Goal: Information Seeking & Learning: Learn about a topic

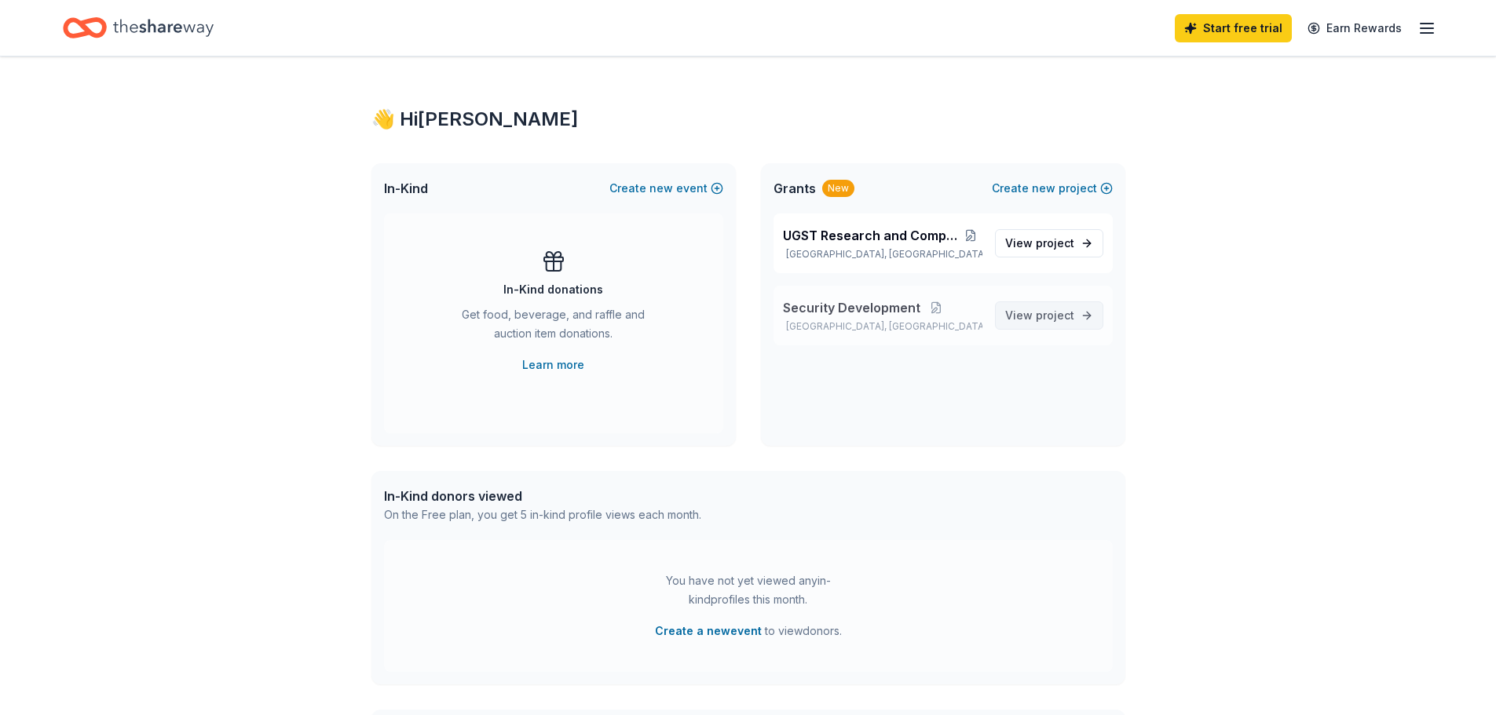
click at [1039, 316] on span "project" at bounding box center [1055, 315] width 38 height 13
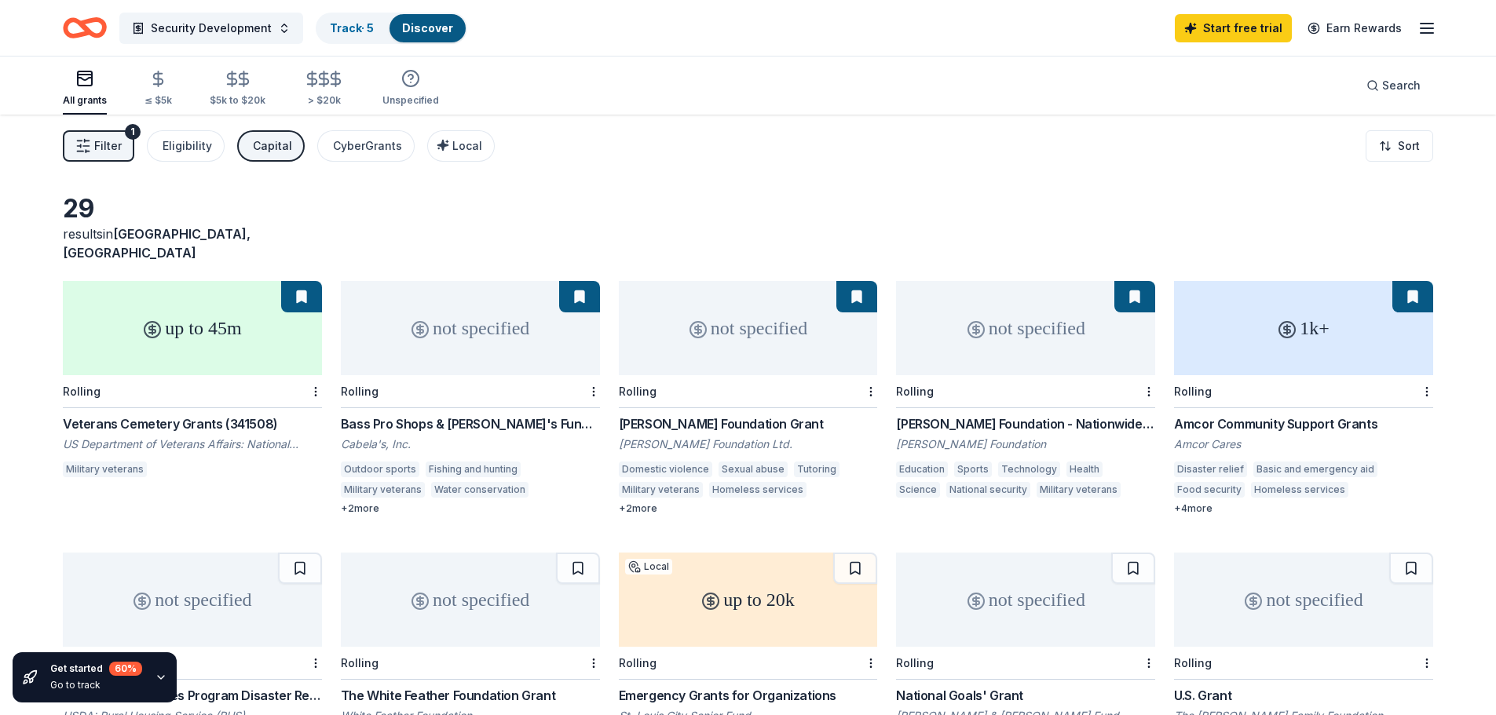
click at [126, 149] on button "Filter 1" at bounding box center [98, 145] width 71 height 31
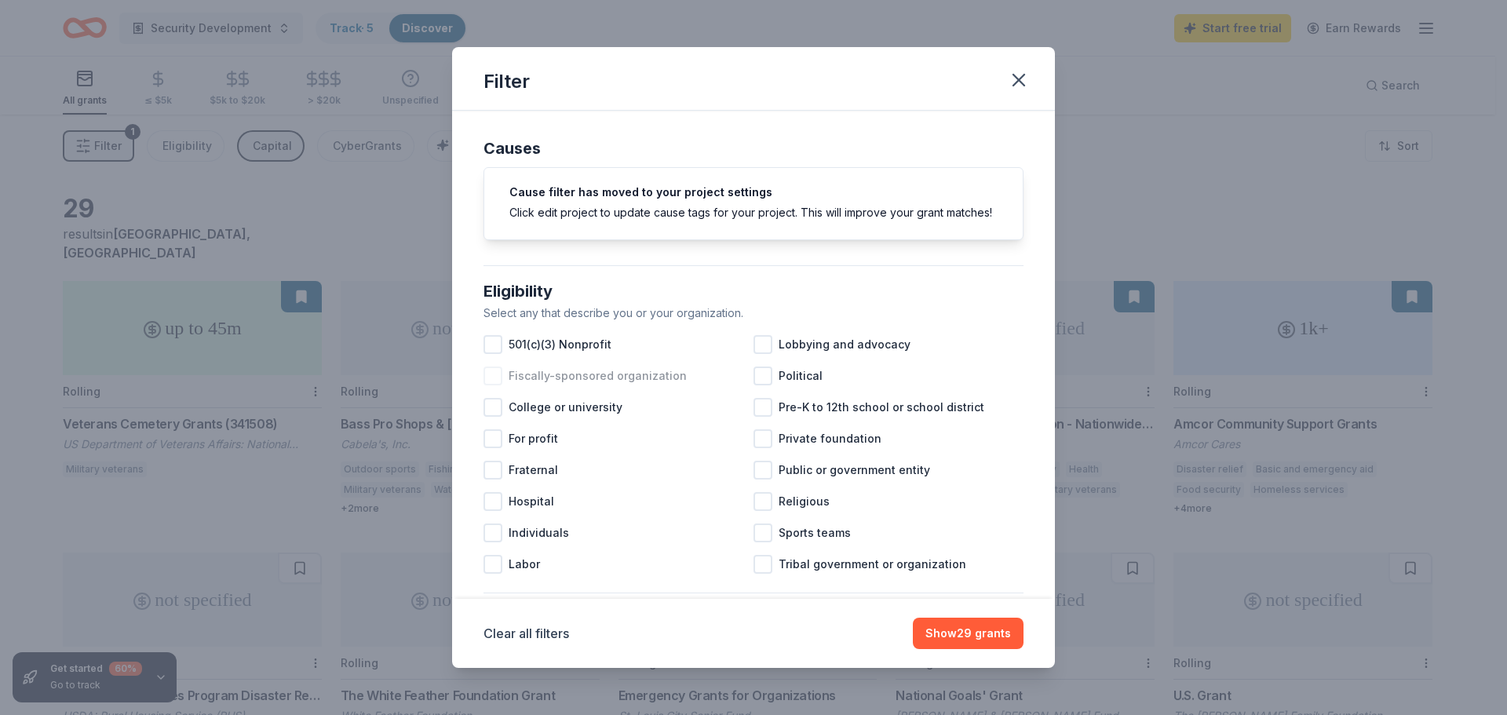
scroll to position [79, 0]
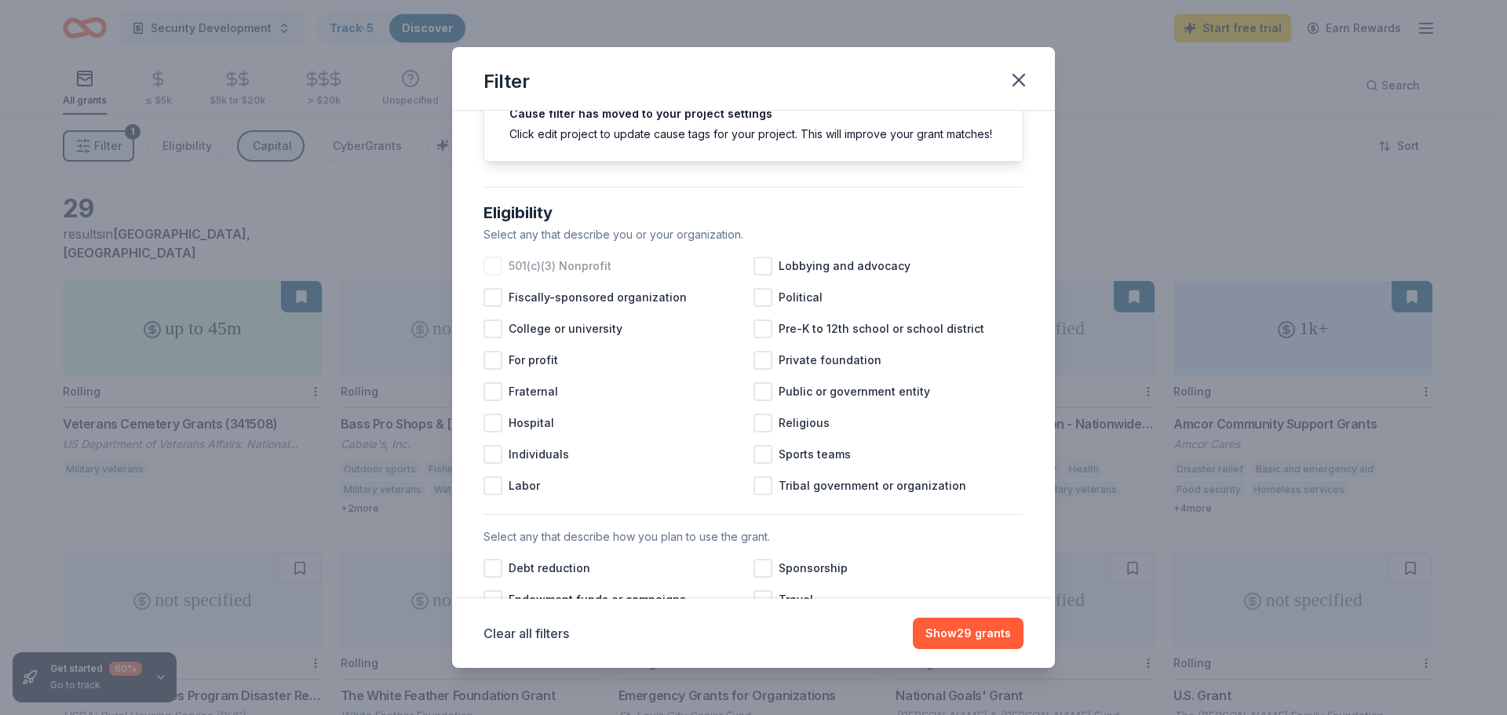
click at [497, 276] on div at bounding box center [493, 266] width 19 height 19
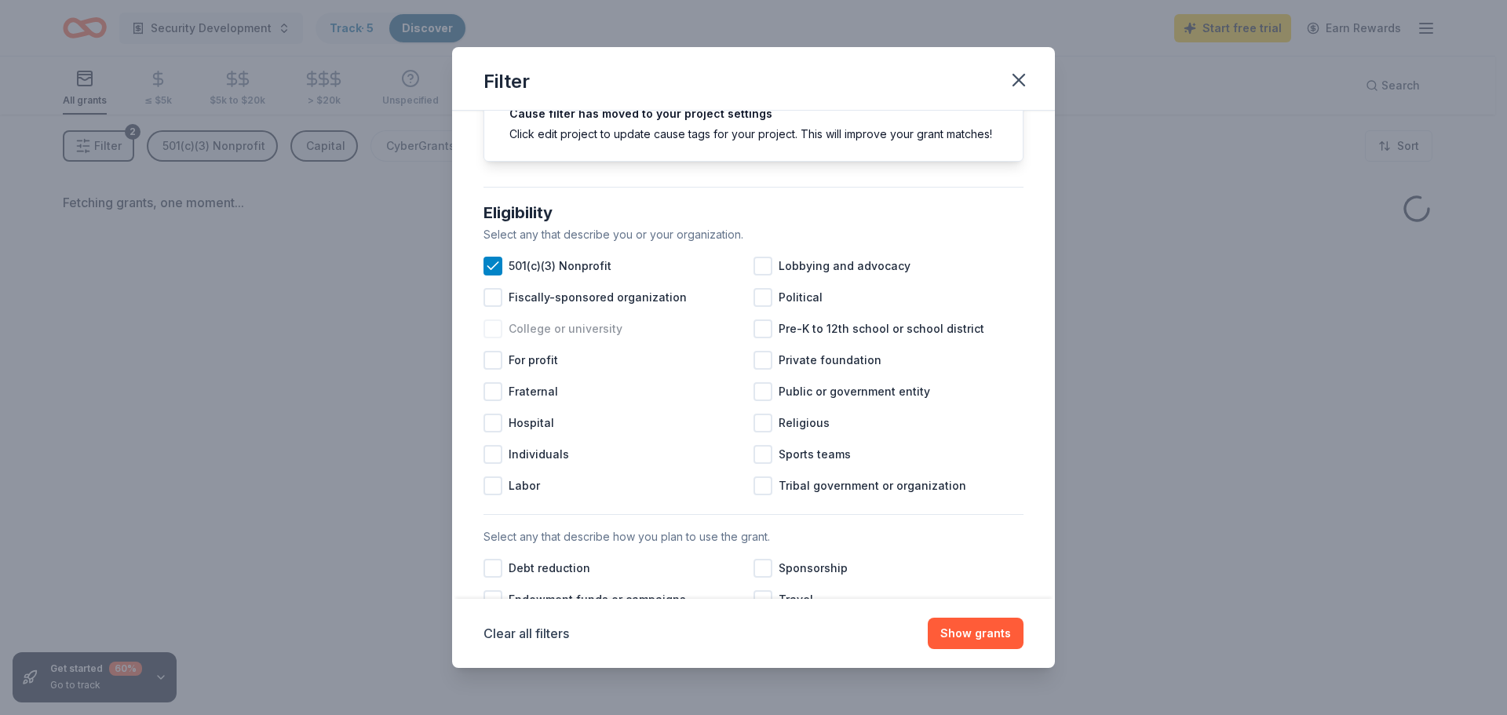
click at [494, 338] on div at bounding box center [493, 329] width 19 height 19
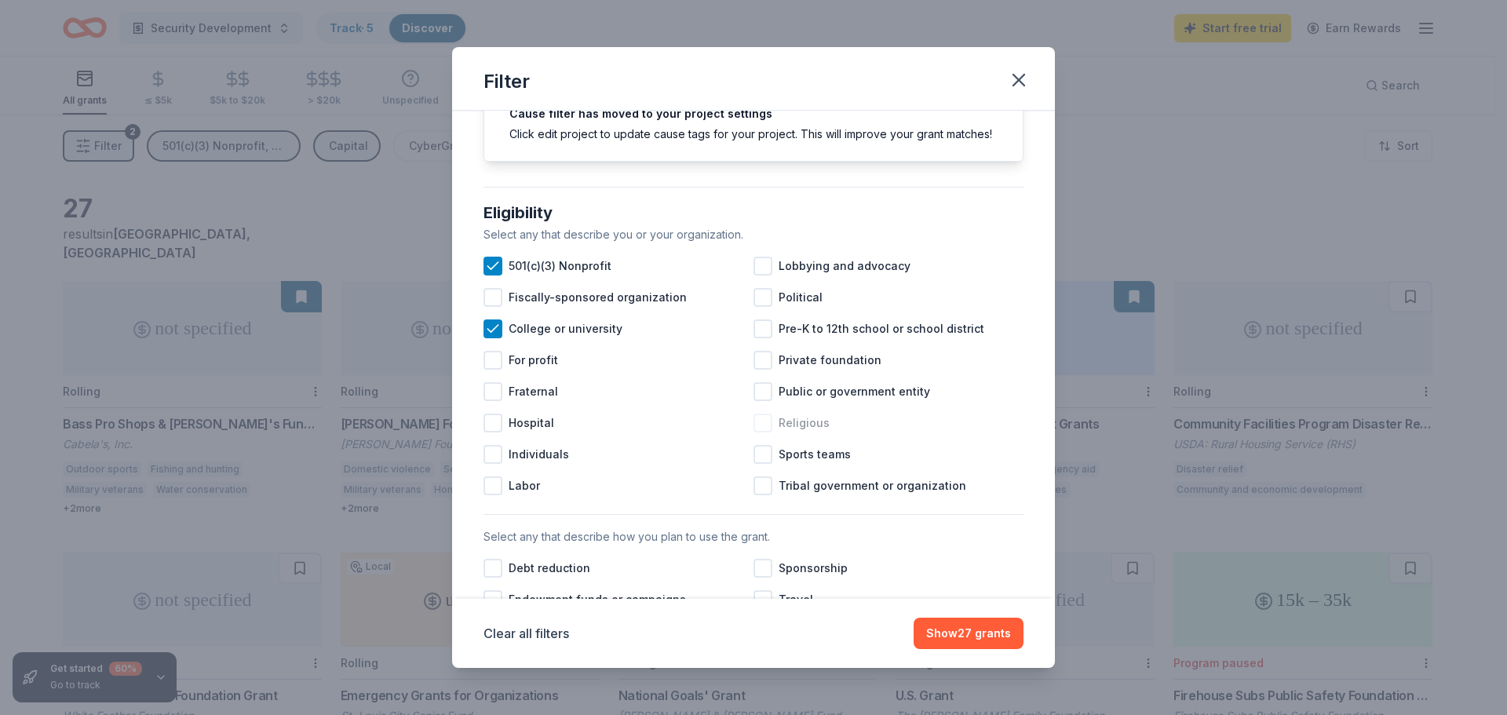
click at [756, 433] on div at bounding box center [763, 423] width 19 height 19
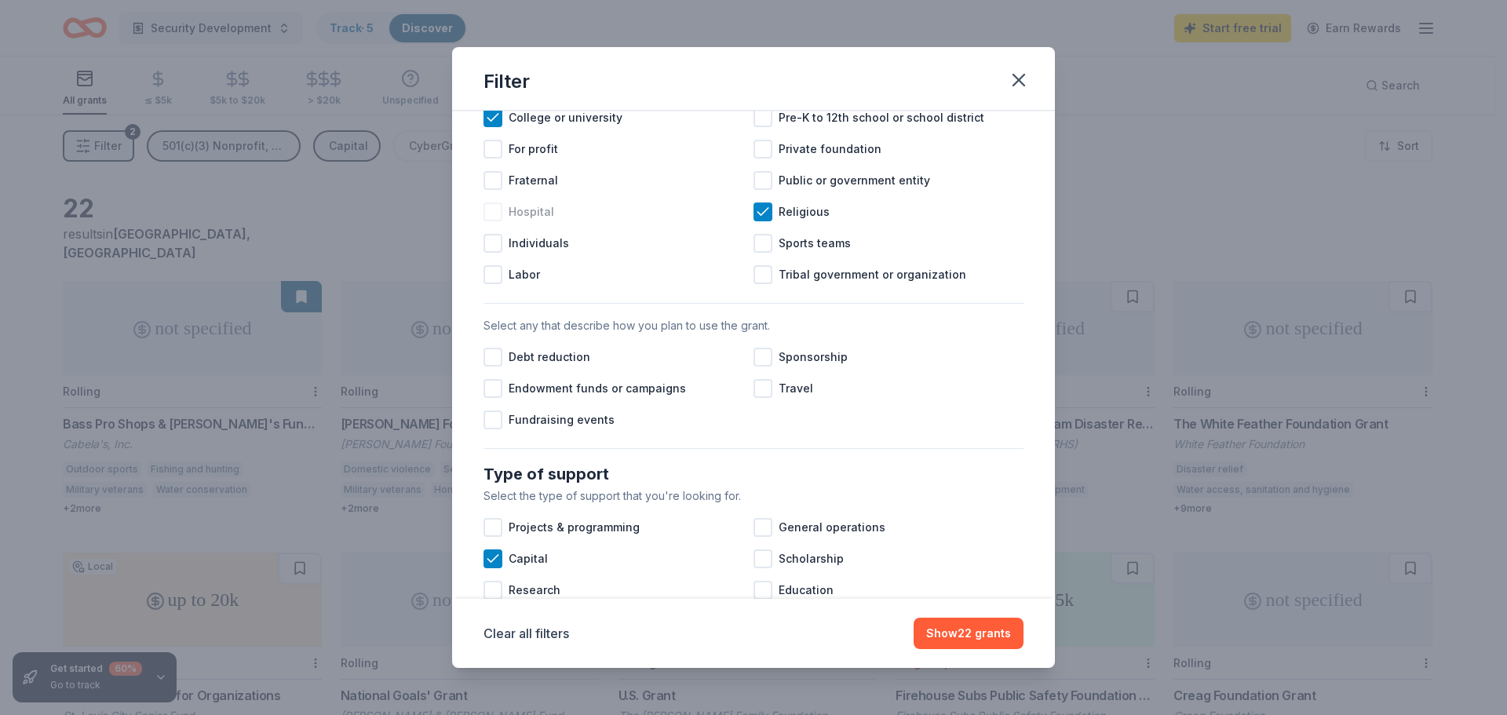
scroll to position [314, 0]
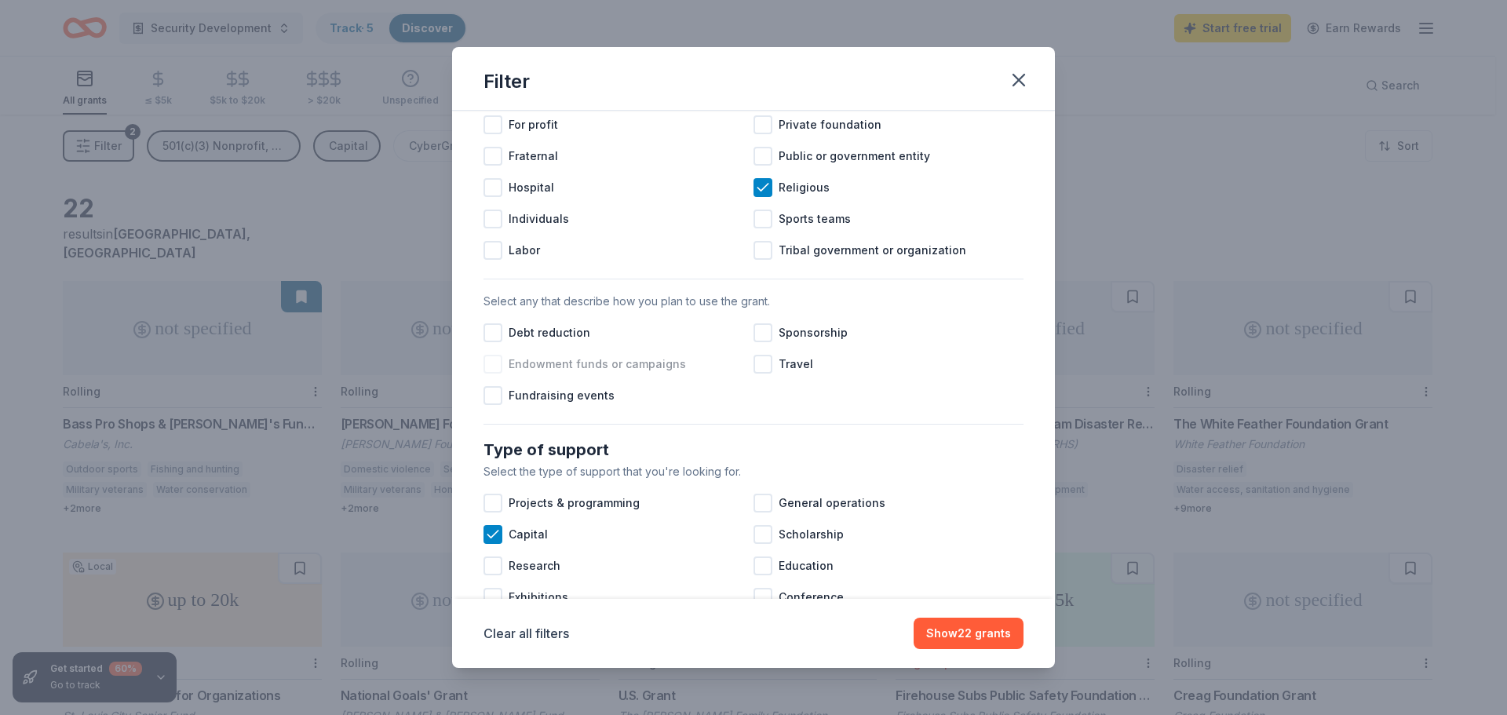
click at [498, 374] on div at bounding box center [493, 364] width 19 height 19
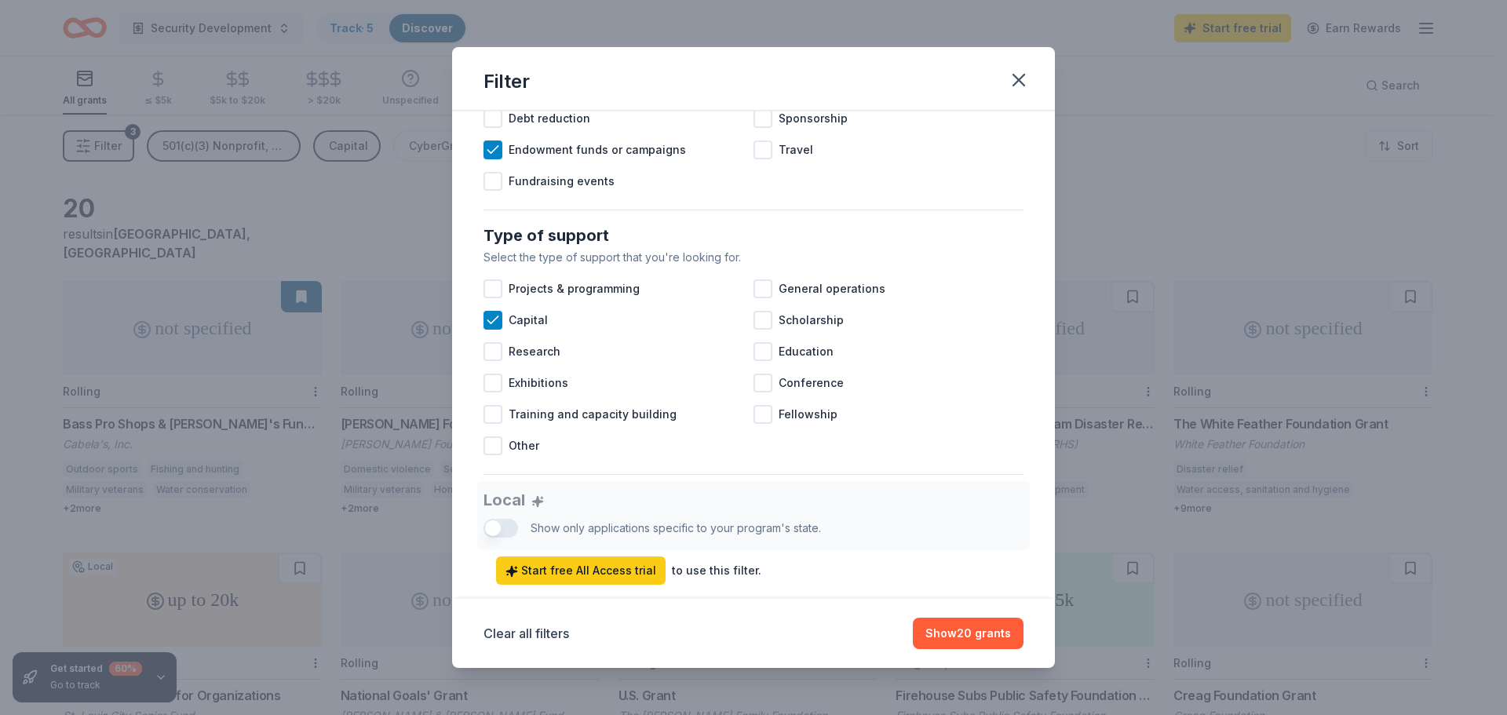
scroll to position [550, 0]
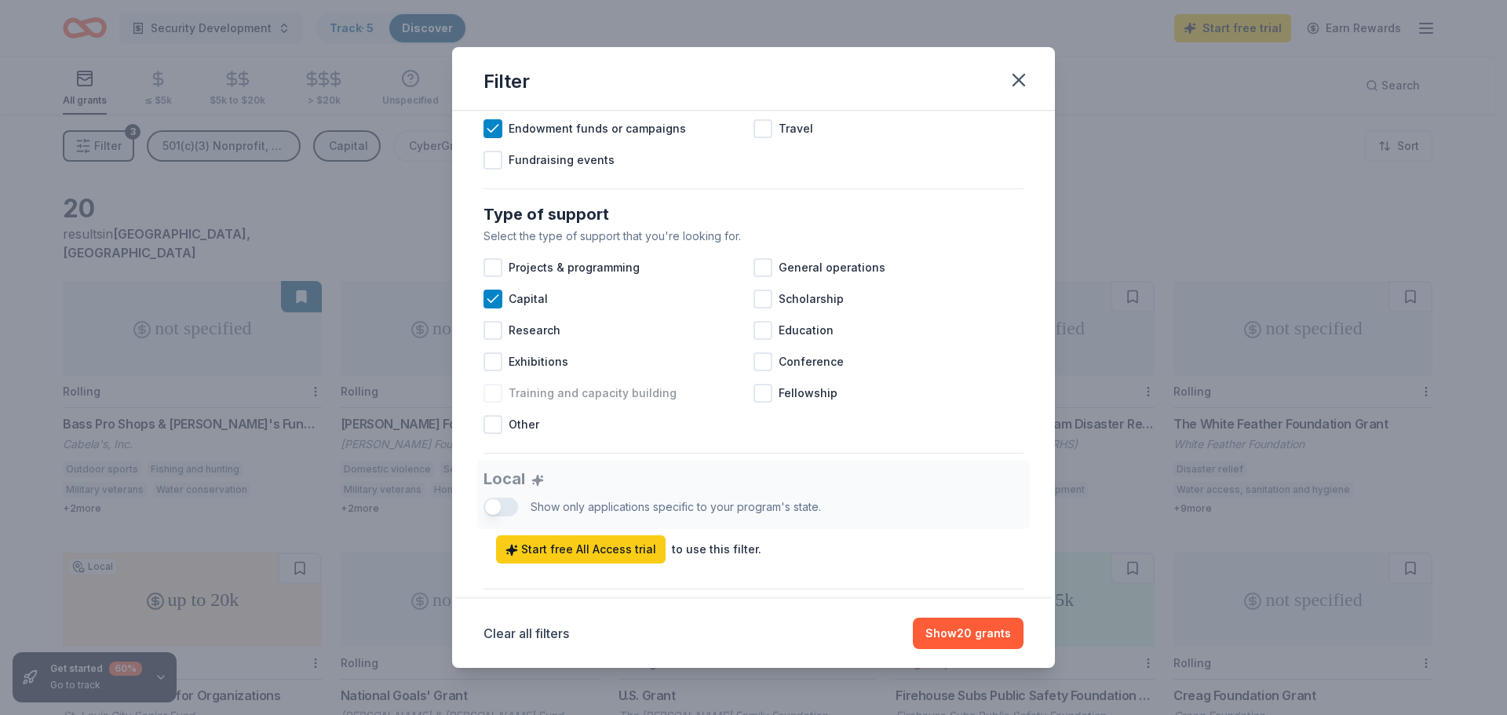
click at [496, 403] on div at bounding box center [493, 393] width 19 height 19
click at [760, 277] on div at bounding box center [763, 267] width 19 height 19
click at [756, 340] on div at bounding box center [763, 330] width 19 height 19
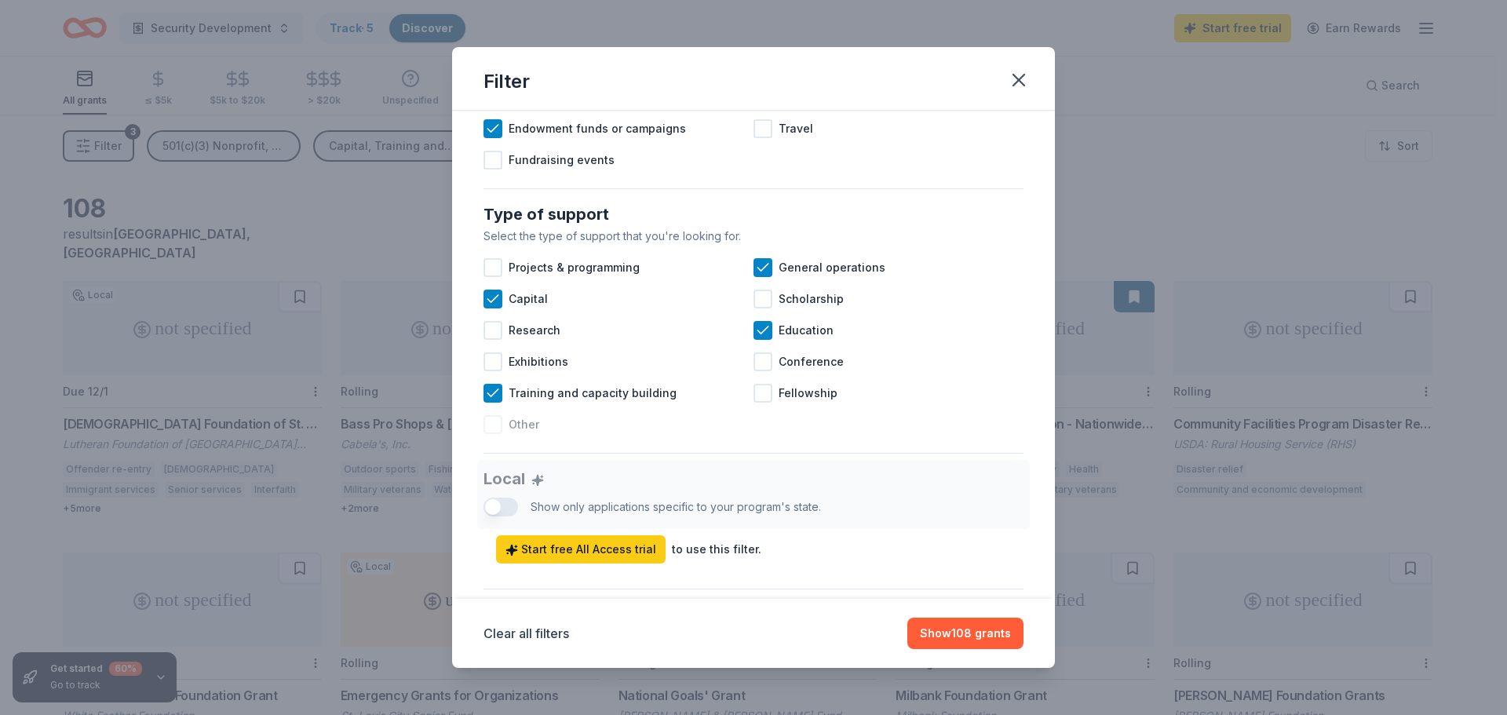
click at [496, 434] on div at bounding box center [493, 424] width 19 height 19
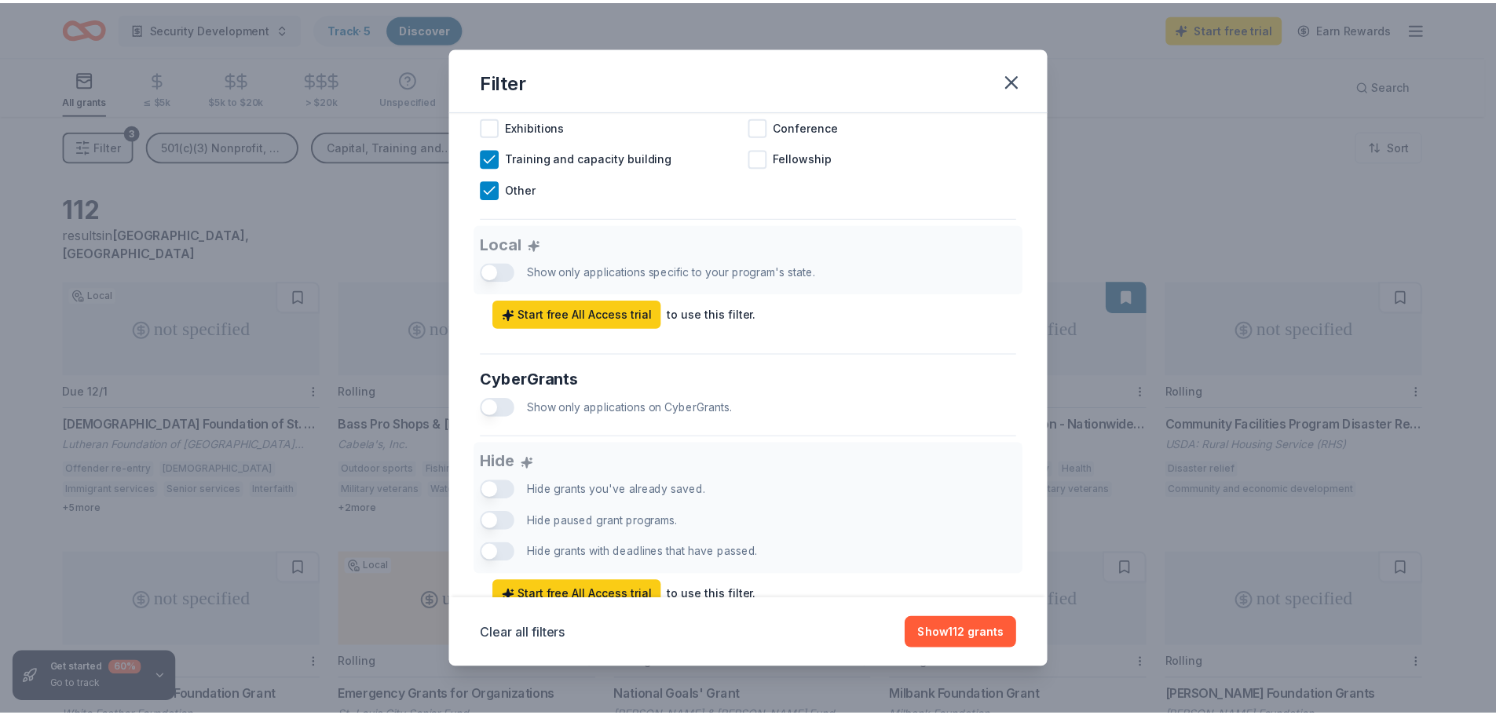
scroll to position [862, 0]
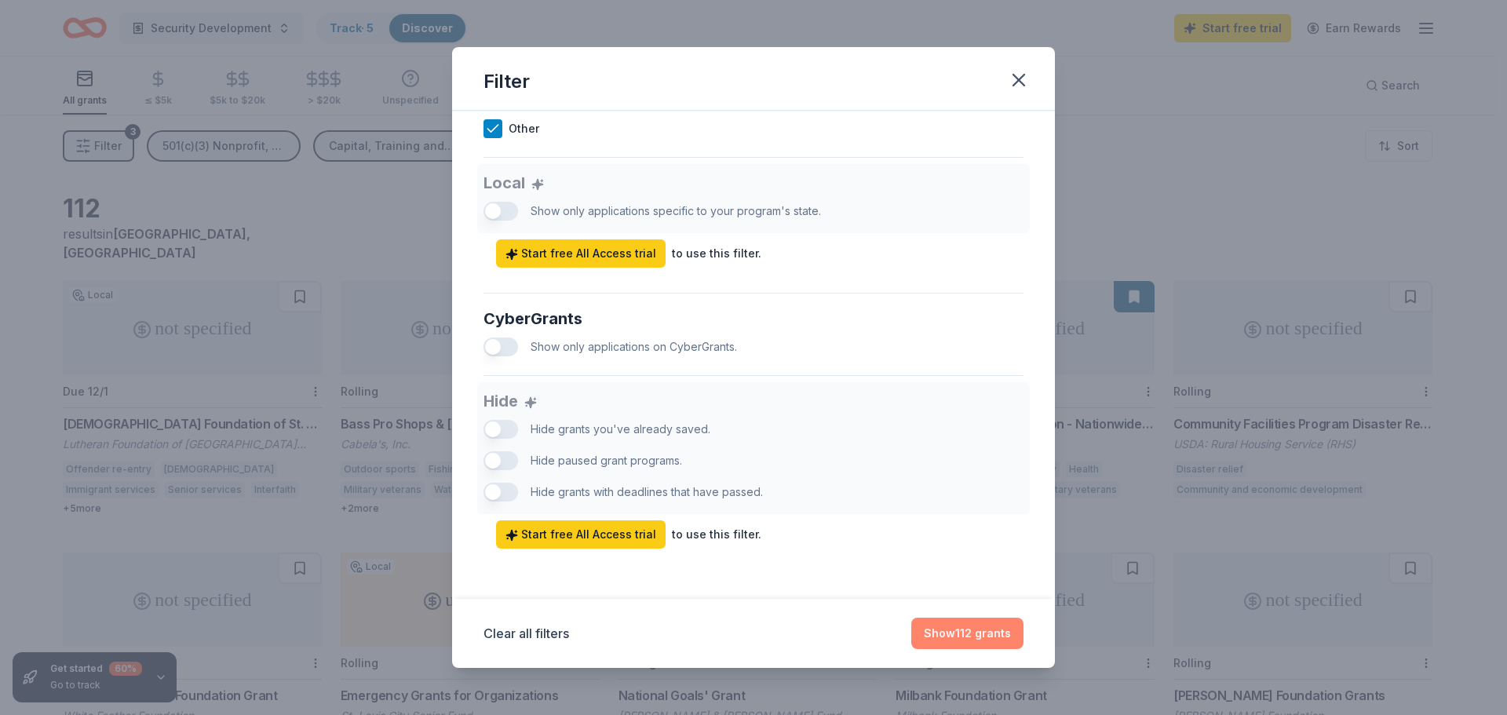
click at [929, 630] on button "Show 112 grants" at bounding box center [967, 633] width 112 height 31
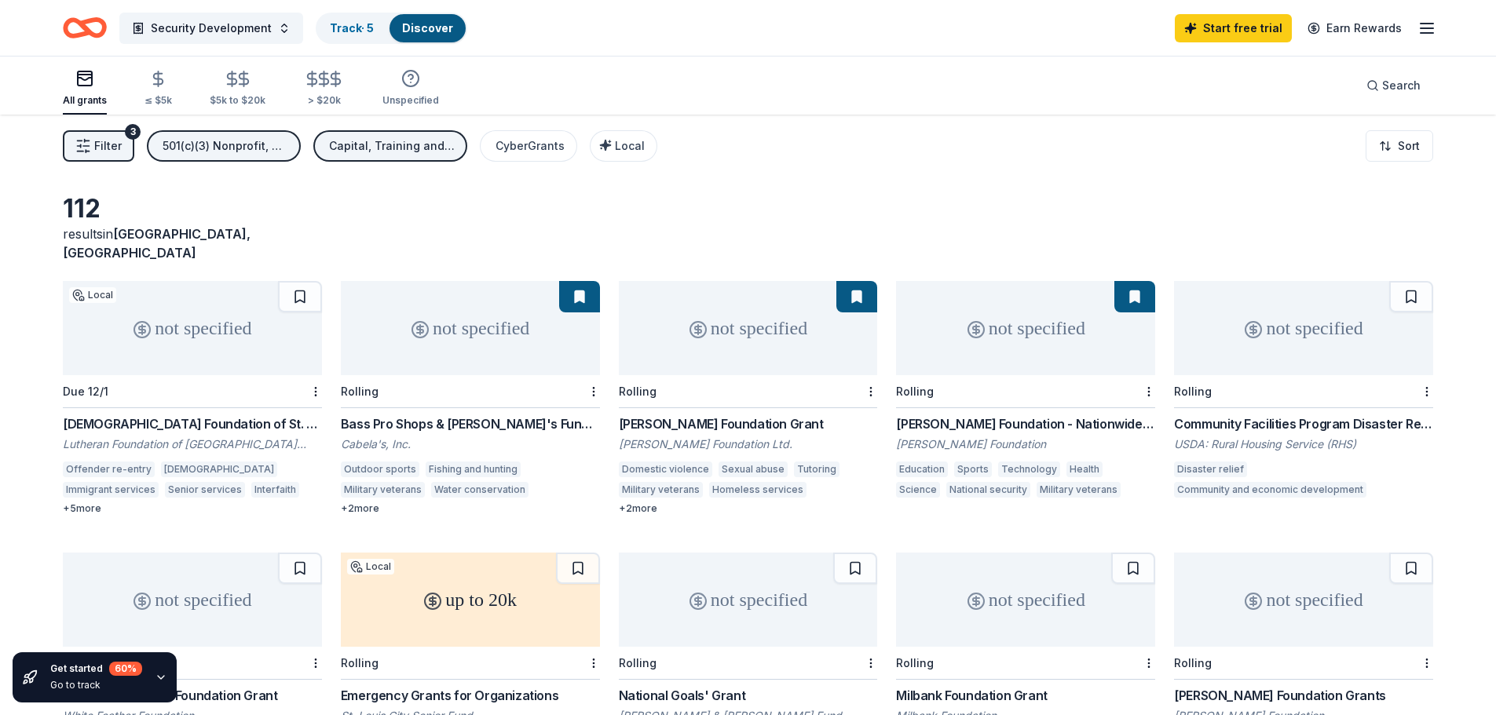
click at [95, 131] on button "Filter 3" at bounding box center [98, 145] width 71 height 31
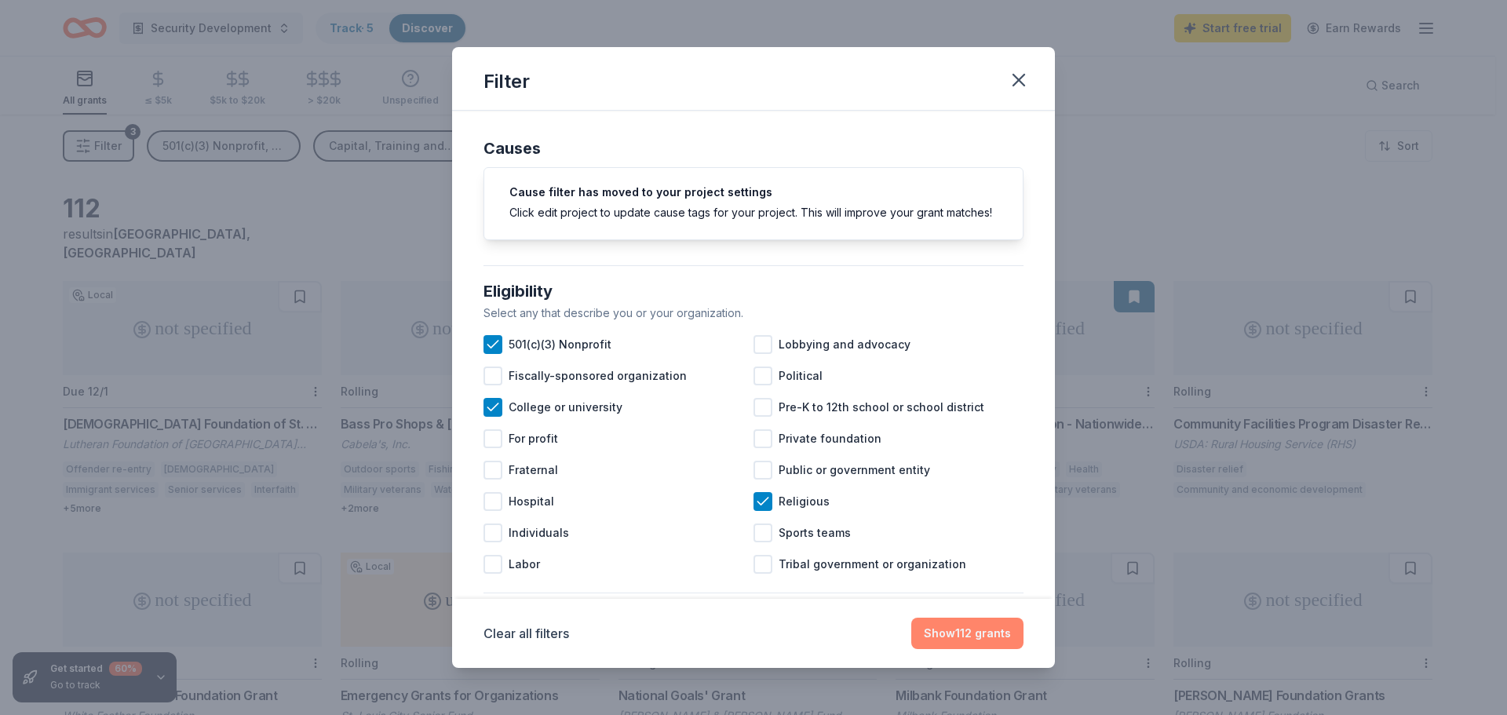
click at [952, 630] on button "Show 112 grants" at bounding box center [967, 633] width 112 height 31
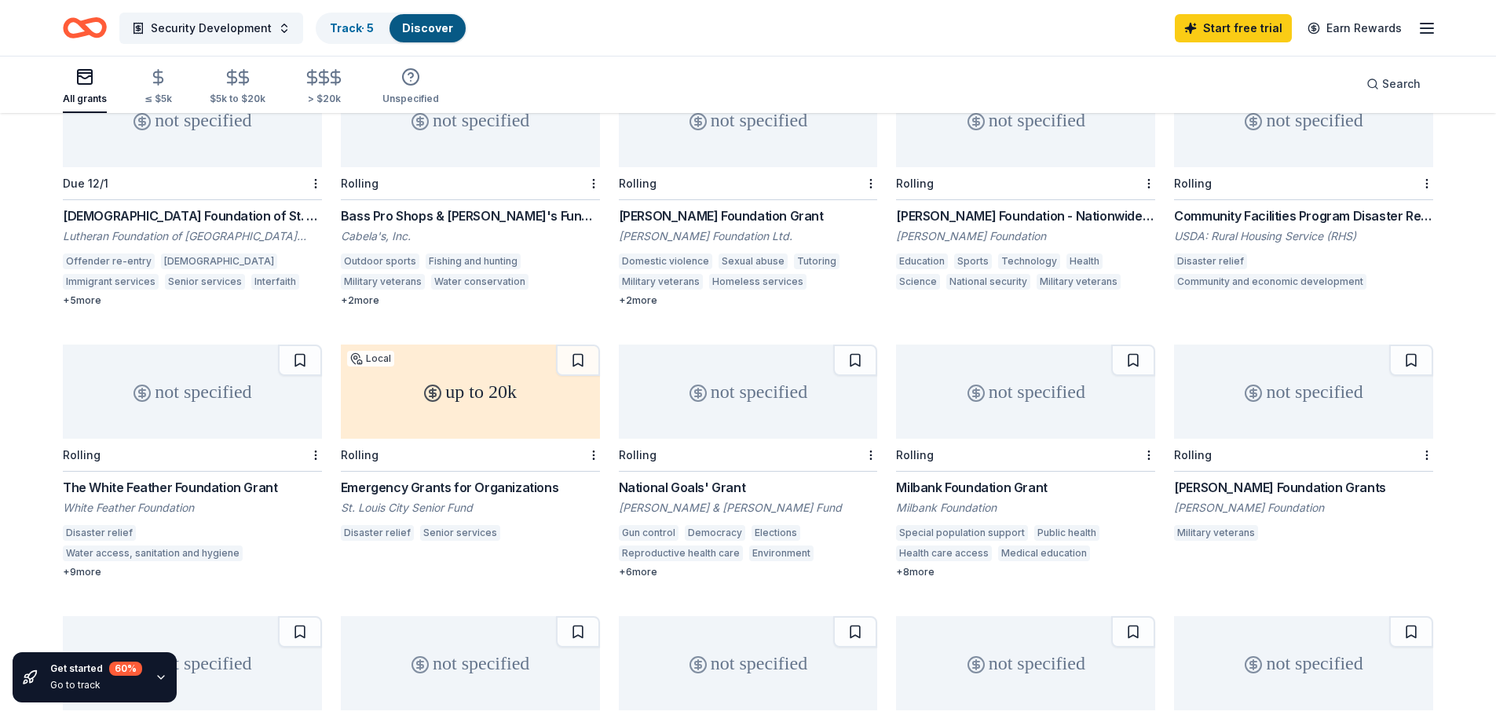
scroll to position [236, 0]
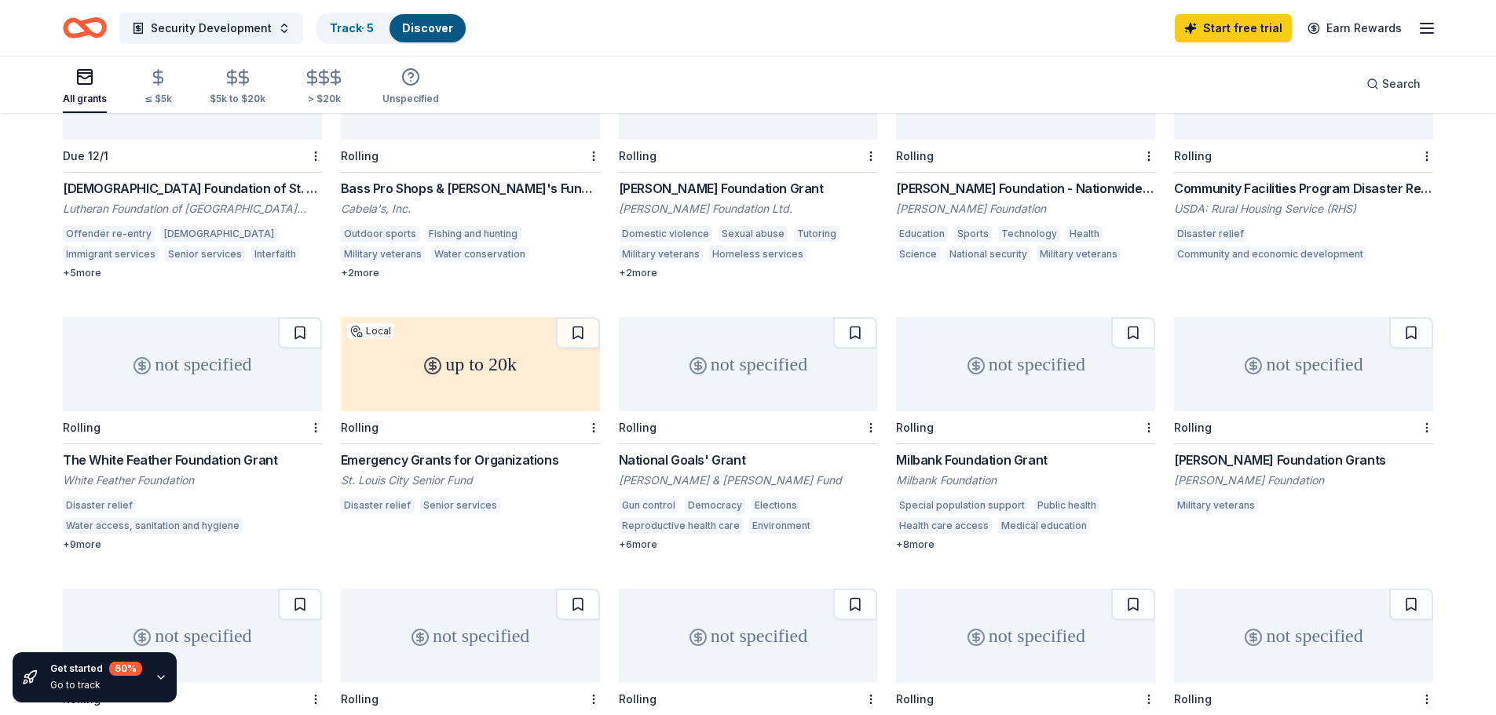
click at [637, 539] on div "+ 6 more" at bounding box center [748, 545] width 259 height 13
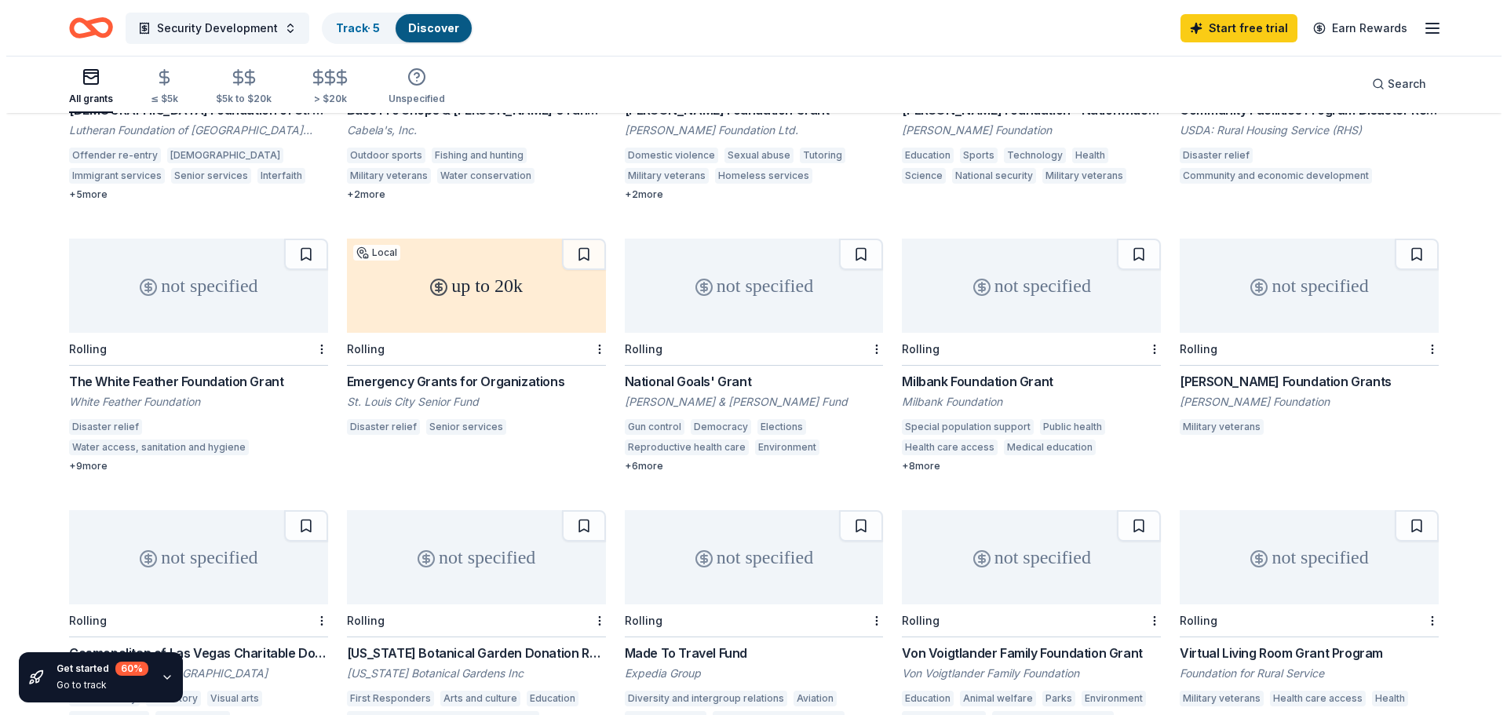
scroll to position [0, 0]
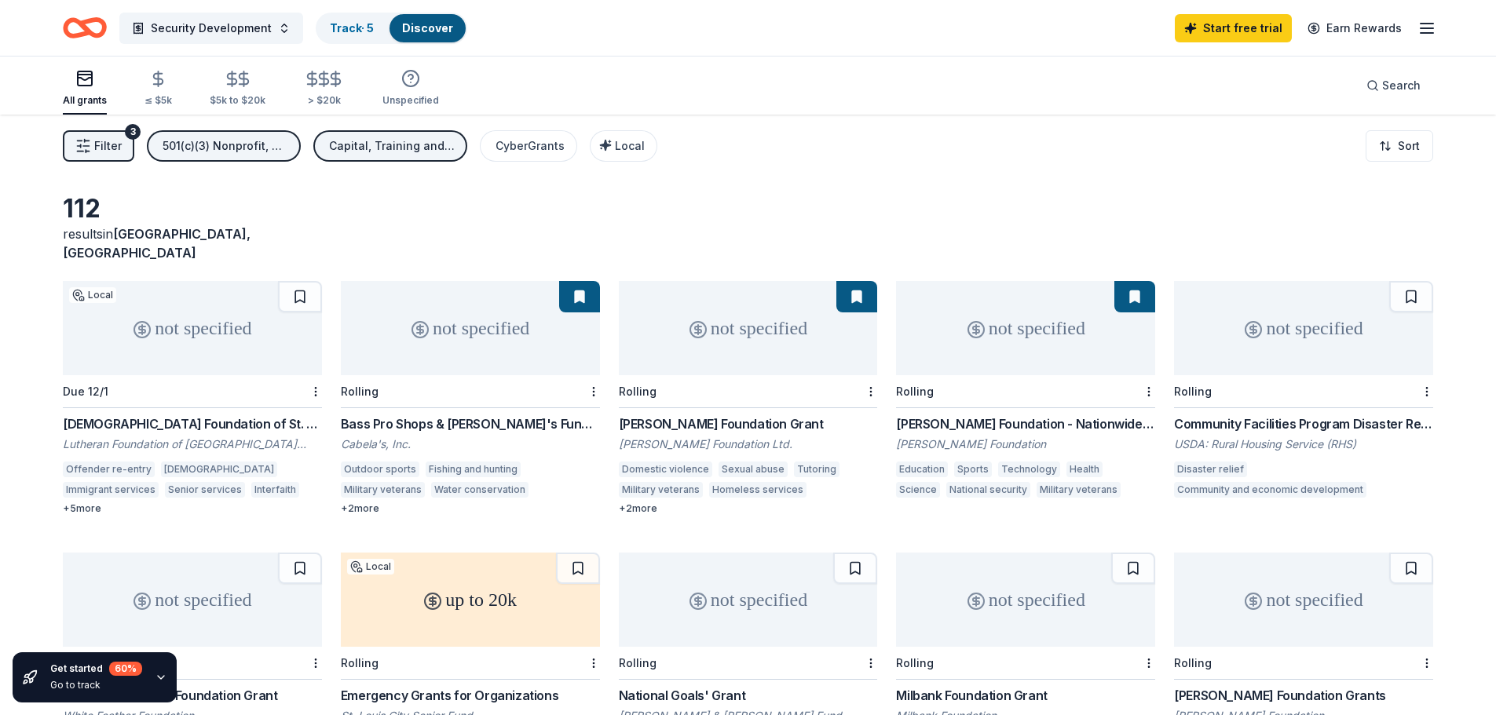
click at [105, 148] on span "Filter" at bounding box center [107, 146] width 27 height 19
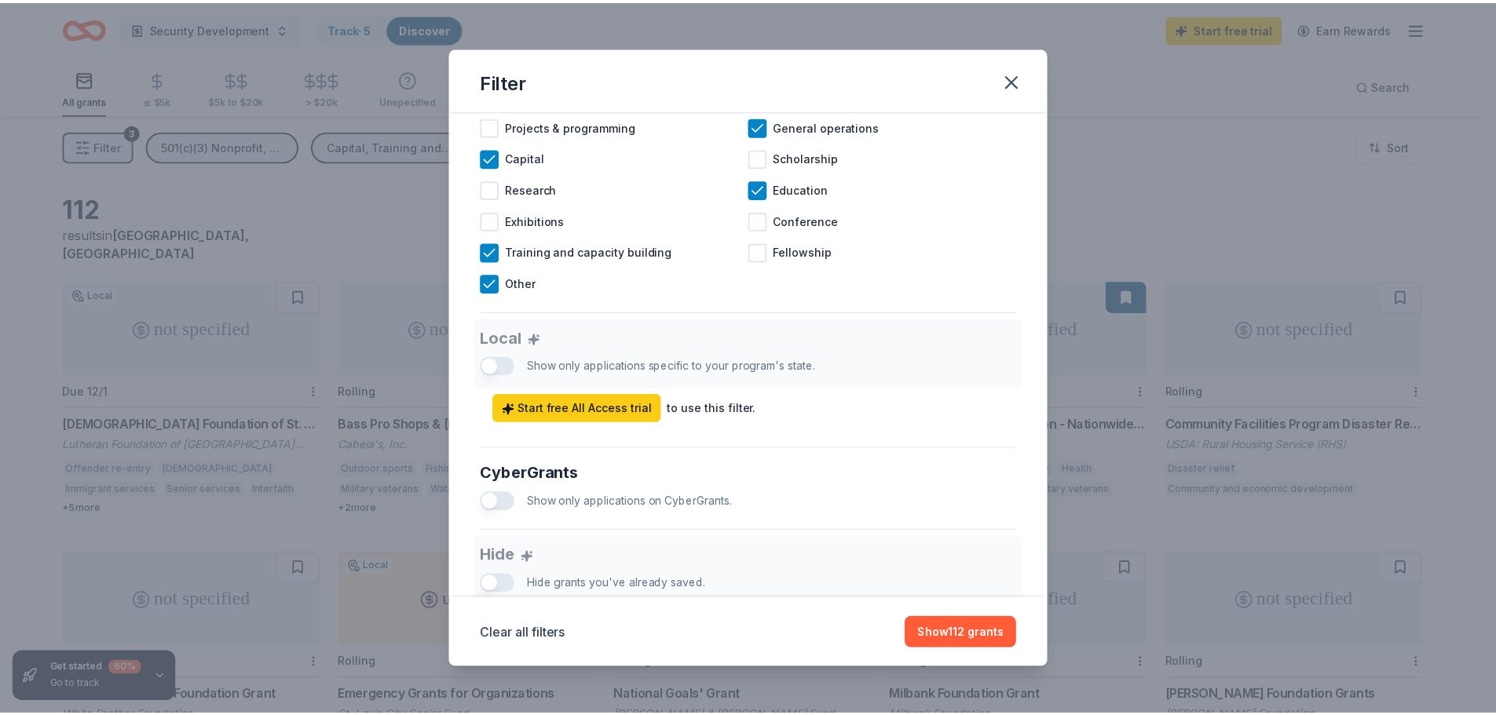
scroll to position [862, 0]
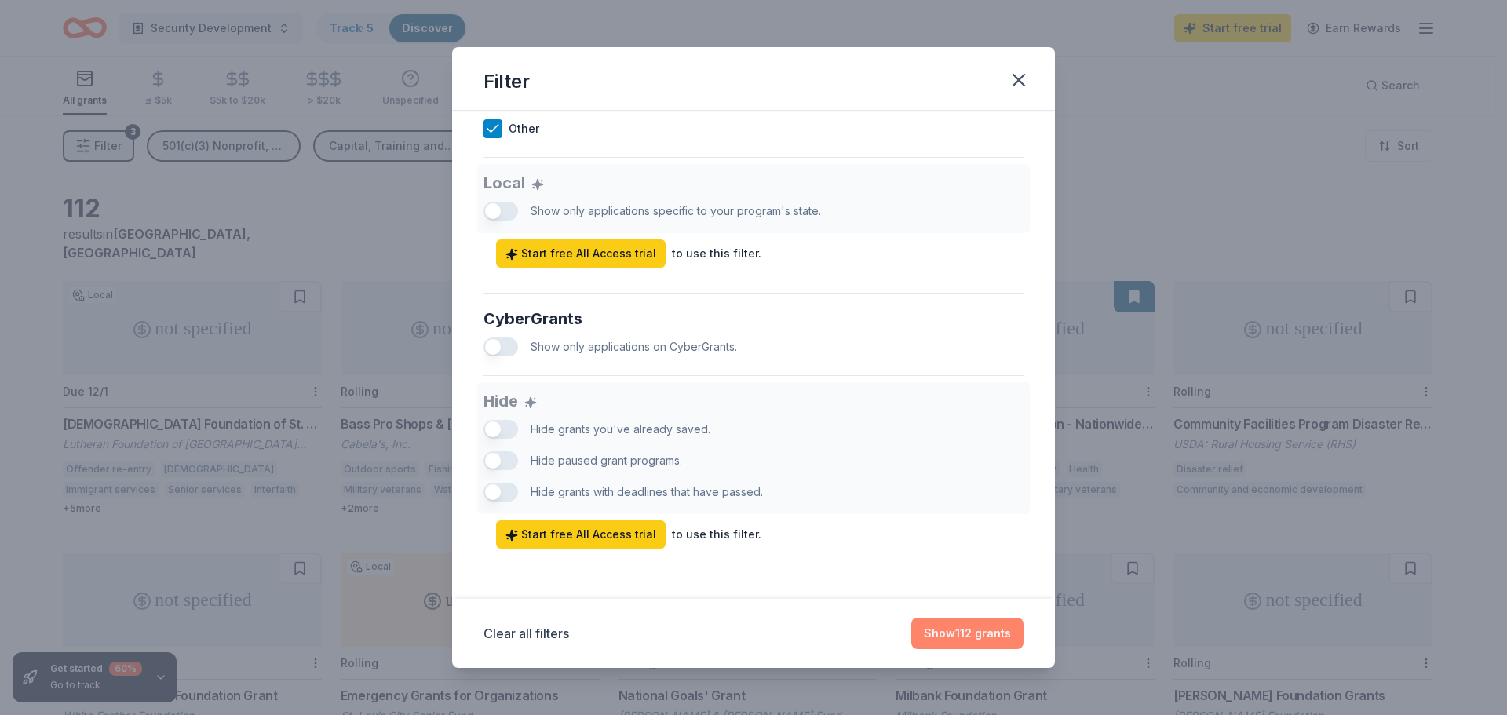
click at [969, 644] on button "Show 112 grants" at bounding box center [967, 633] width 112 height 31
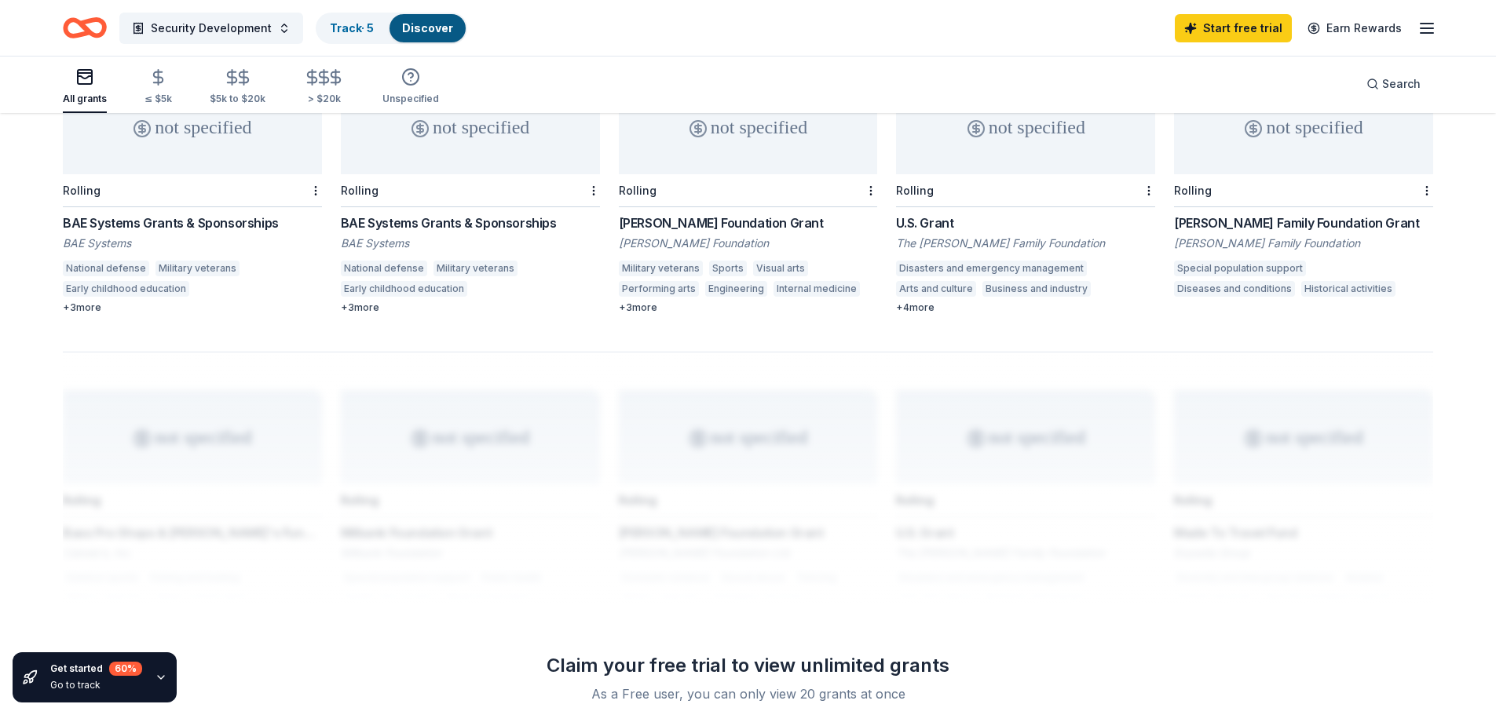
scroll to position [714, 0]
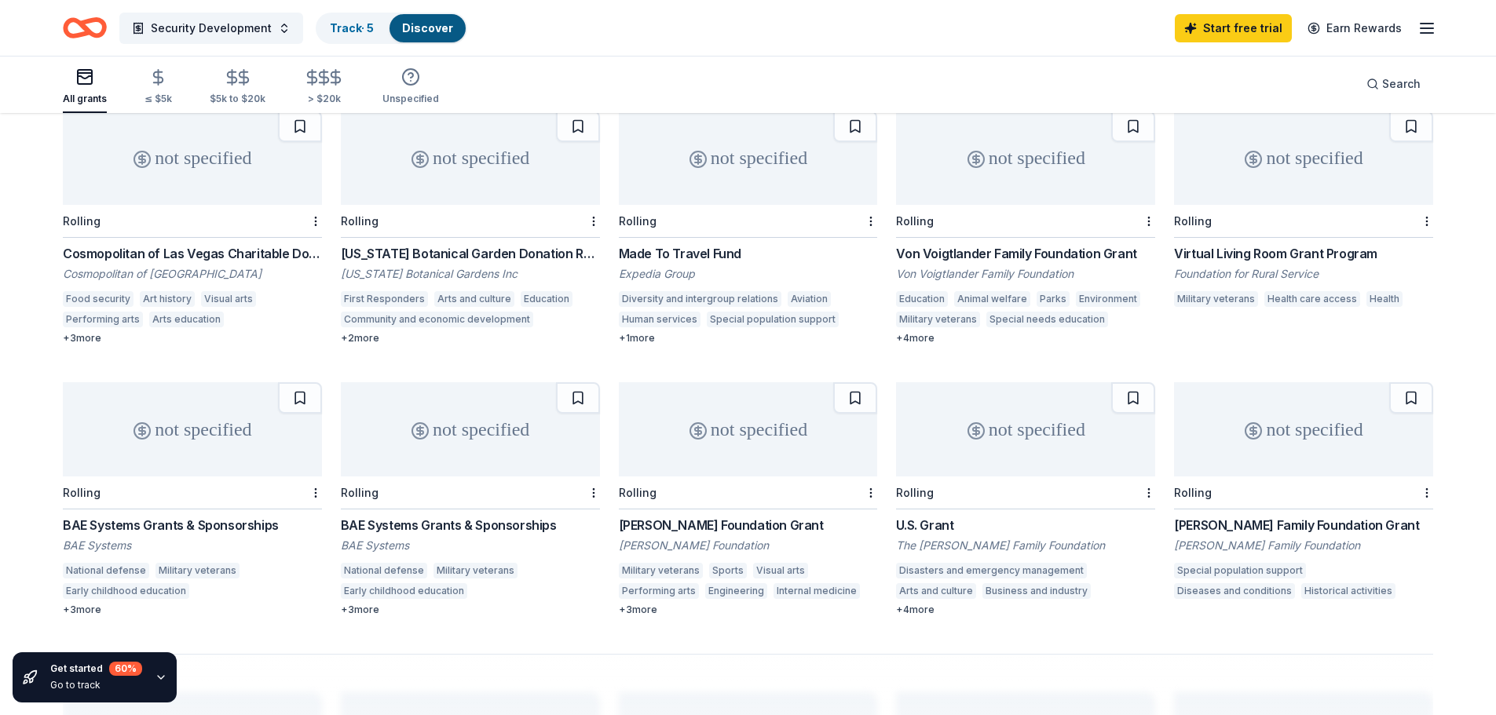
click at [503, 516] on div "BAE Systems Grants & Sponsorships" at bounding box center [470, 525] width 259 height 19
click at [1268, 516] on div "Morel Family Foundation Grant" at bounding box center [1303, 525] width 259 height 19
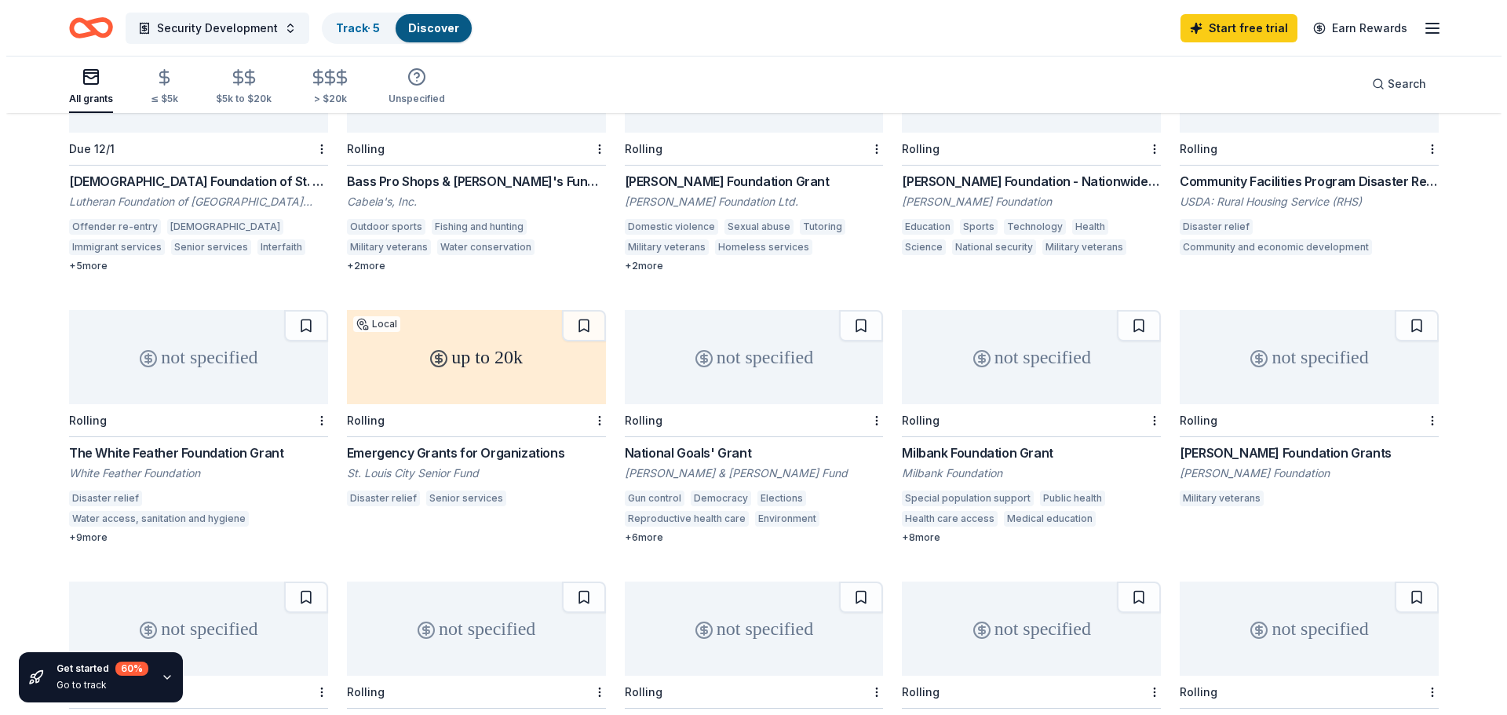
scroll to position [0, 0]
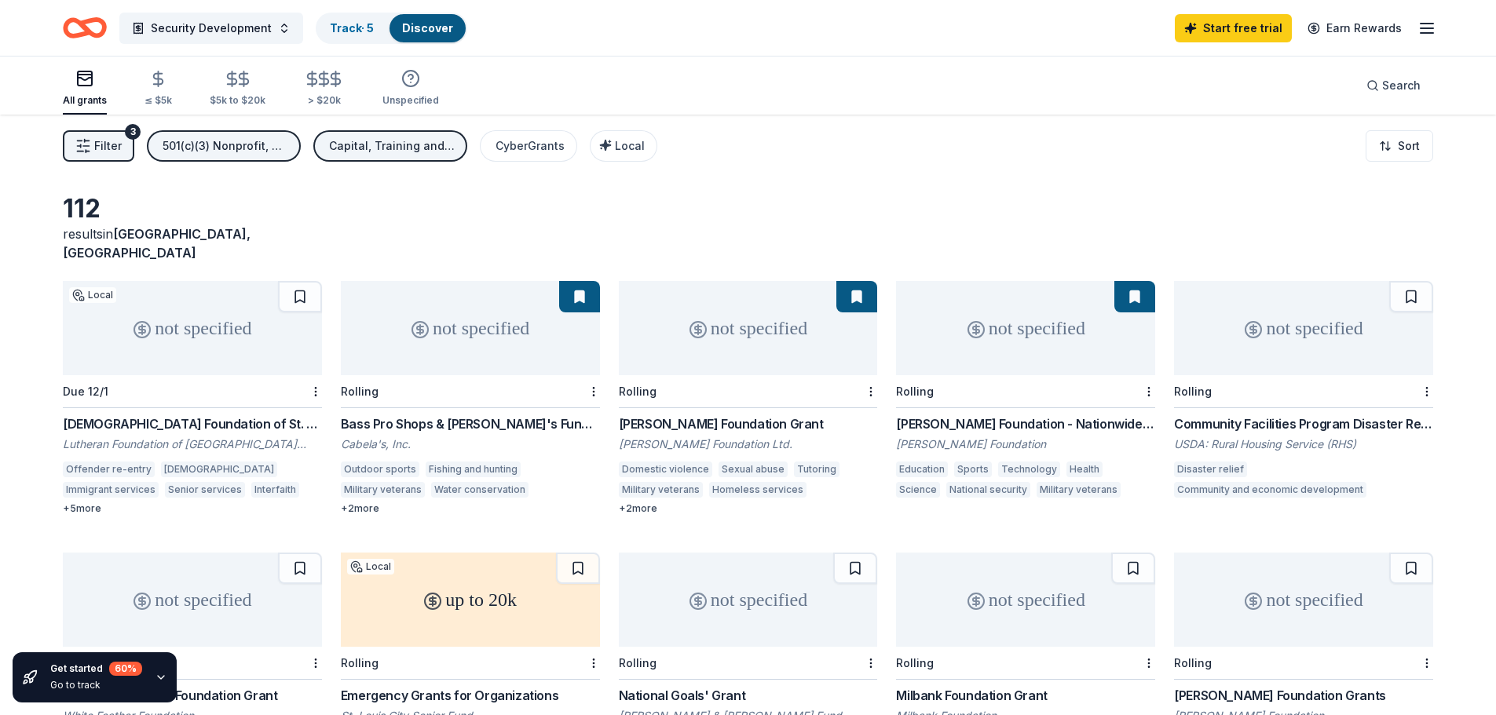
click at [108, 141] on span "Filter" at bounding box center [107, 146] width 27 height 19
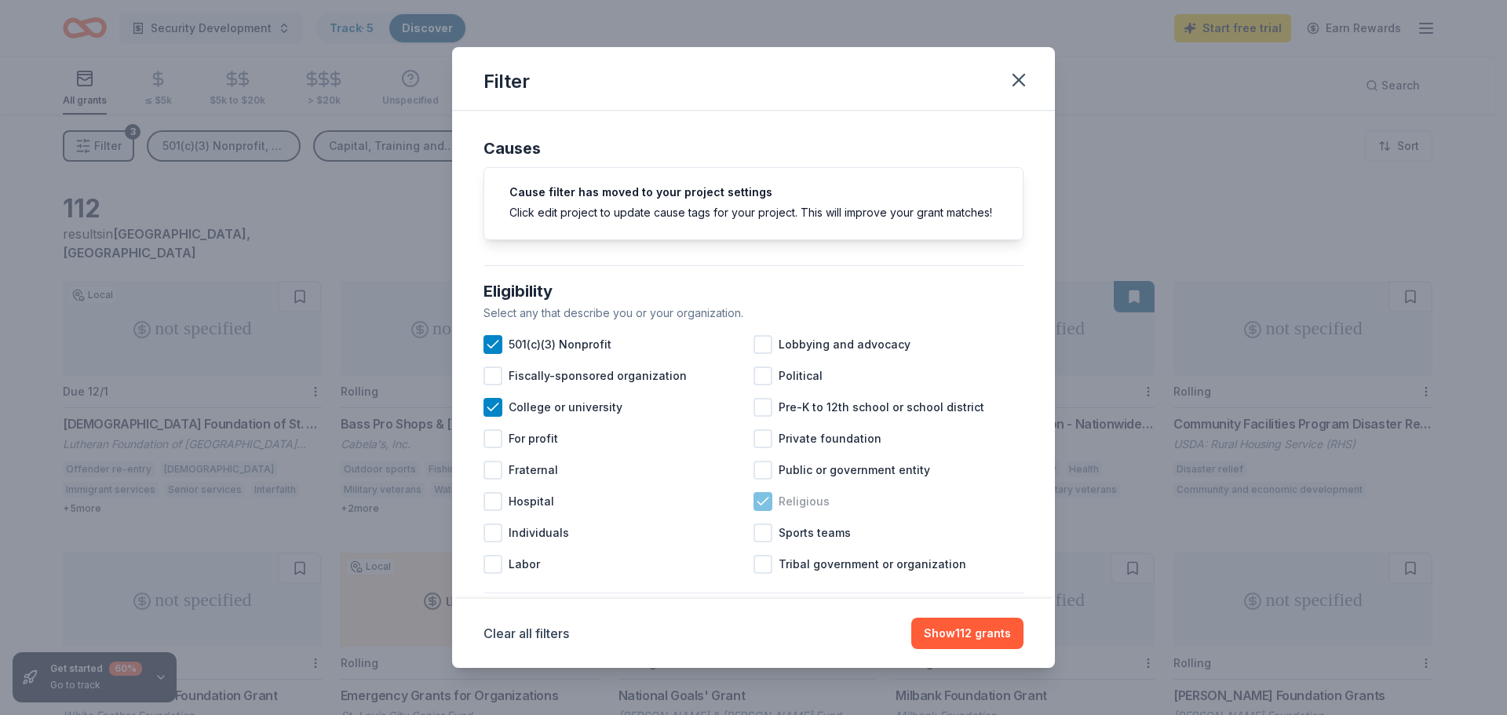
click at [755, 510] on icon at bounding box center [763, 502] width 16 height 16
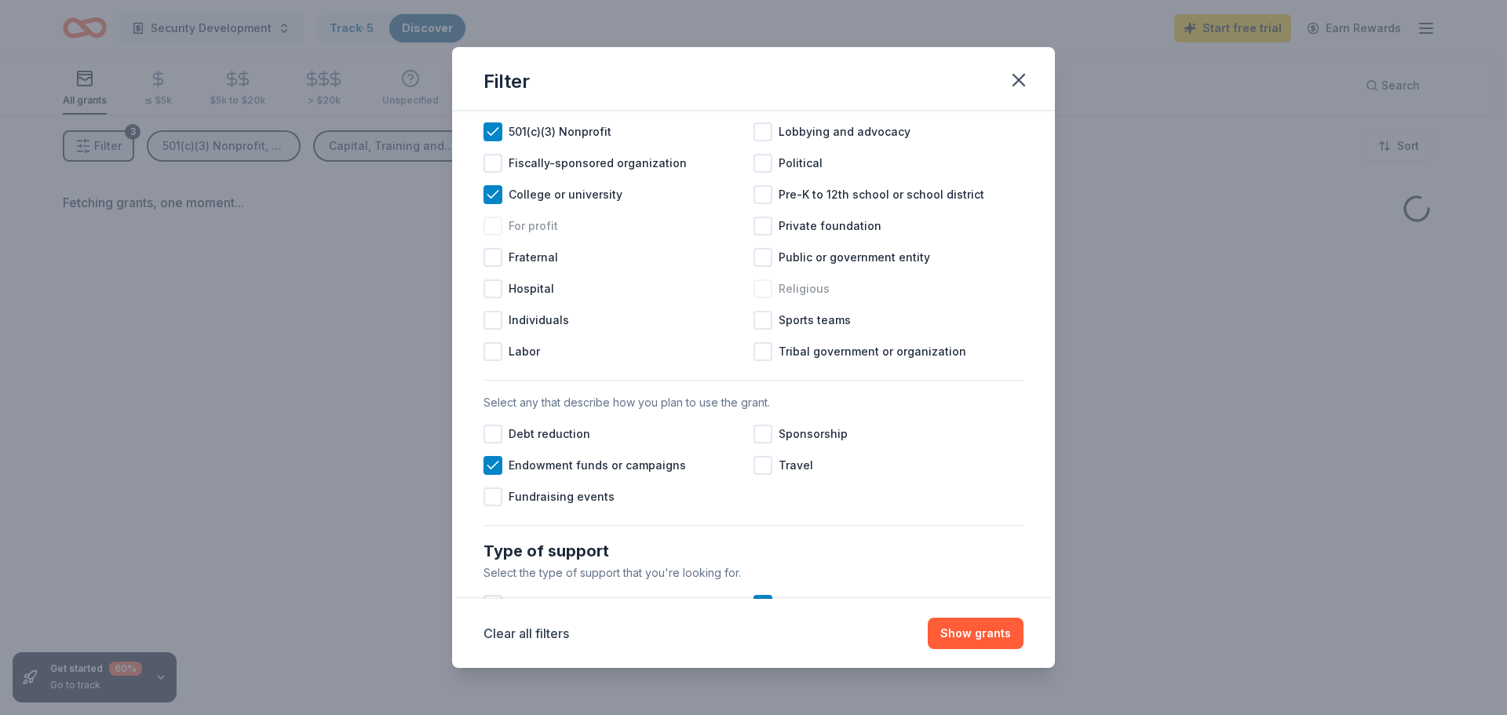
scroll to position [236, 0]
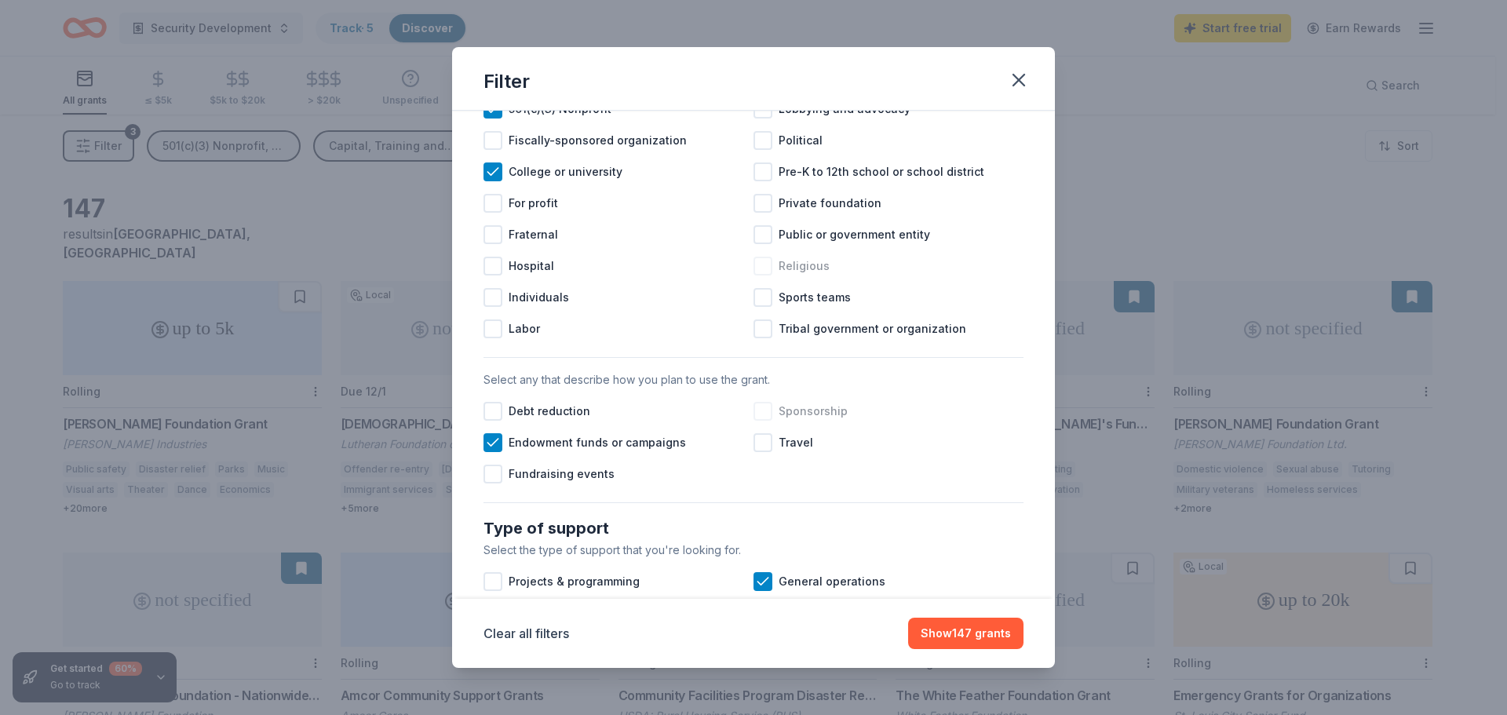
click at [763, 421] on div at bounding box center [763, 411] width 19 height 19
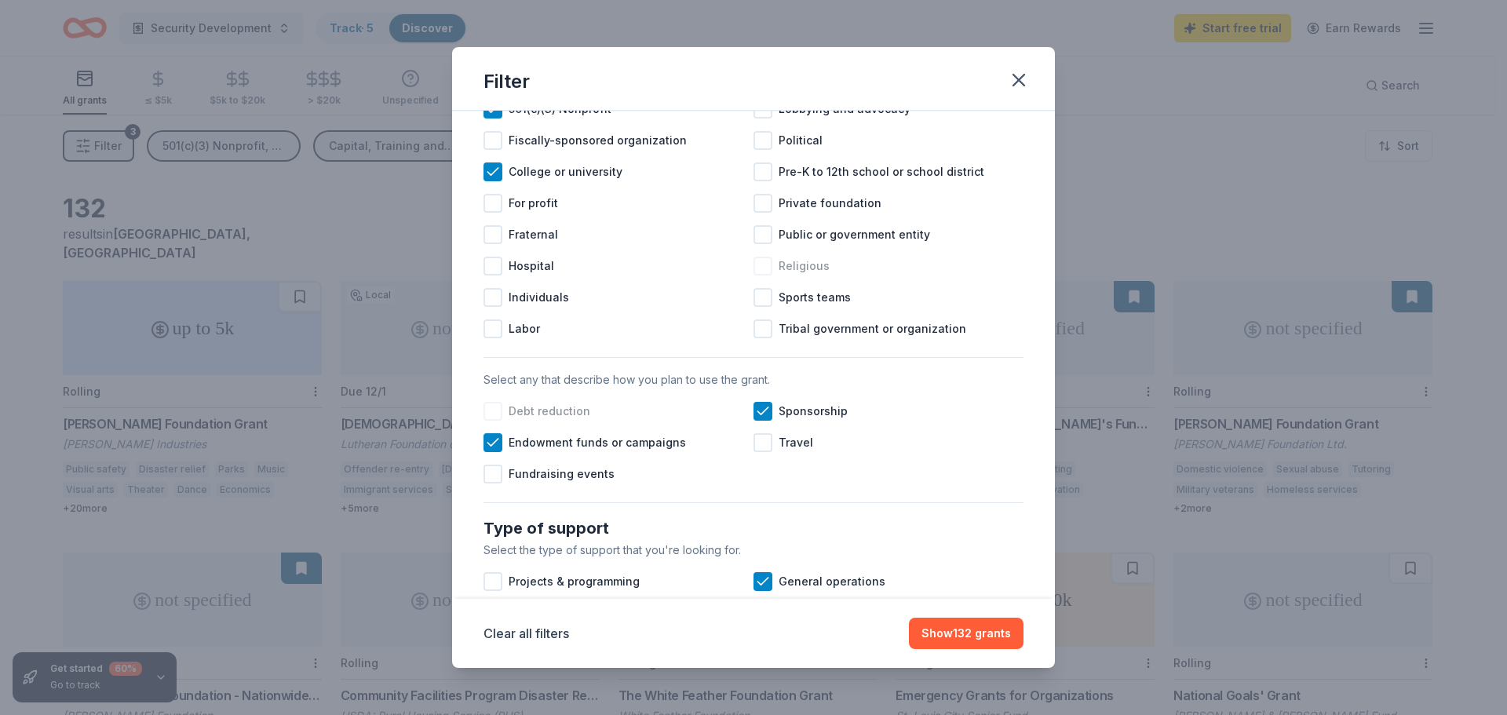
click at [494, 421] on div at bounding box center [493, 411] width 19 height 19
click at [496, 484] on div at bounding box center [493, 474] width 19 height 19
click at [754, 452] on div at bounding box center [763, 442] width 19 height 19
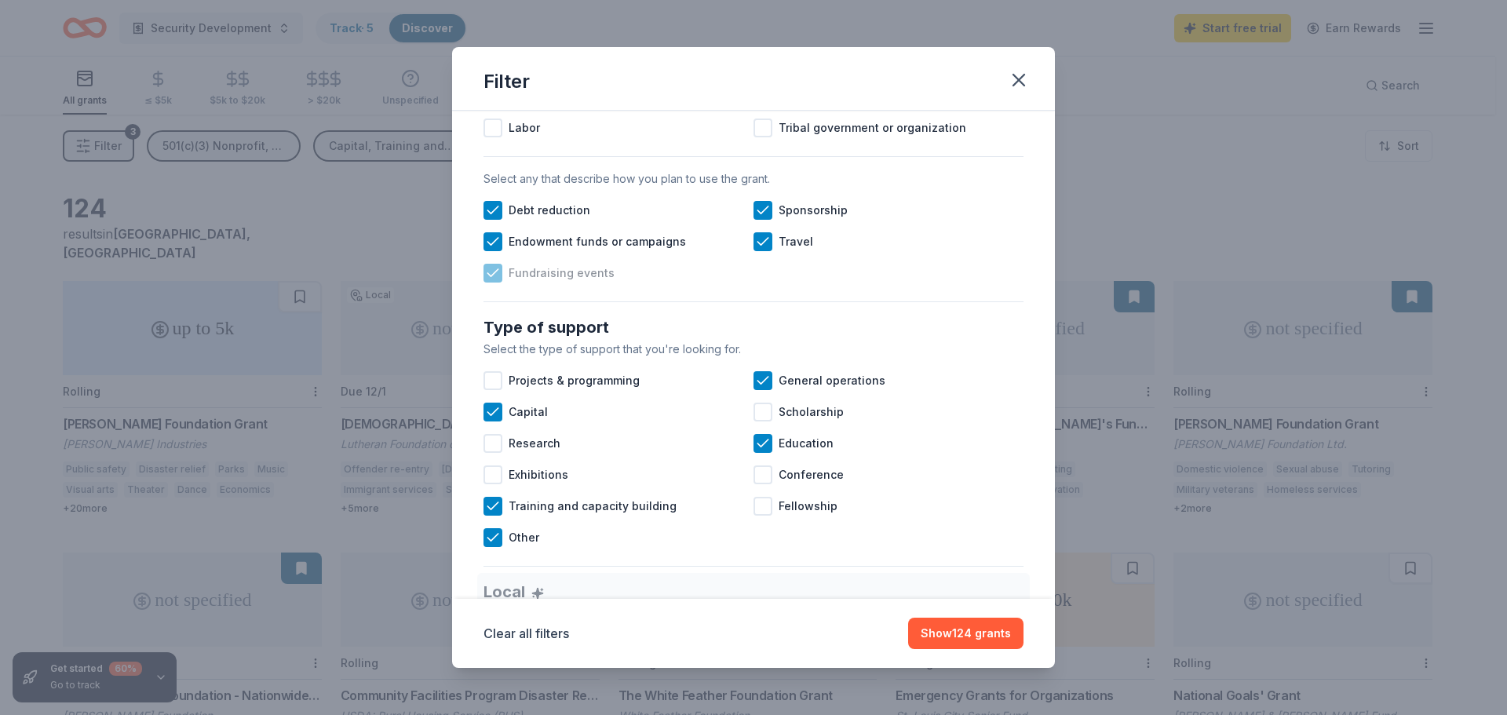
scroll to position [471, 0]
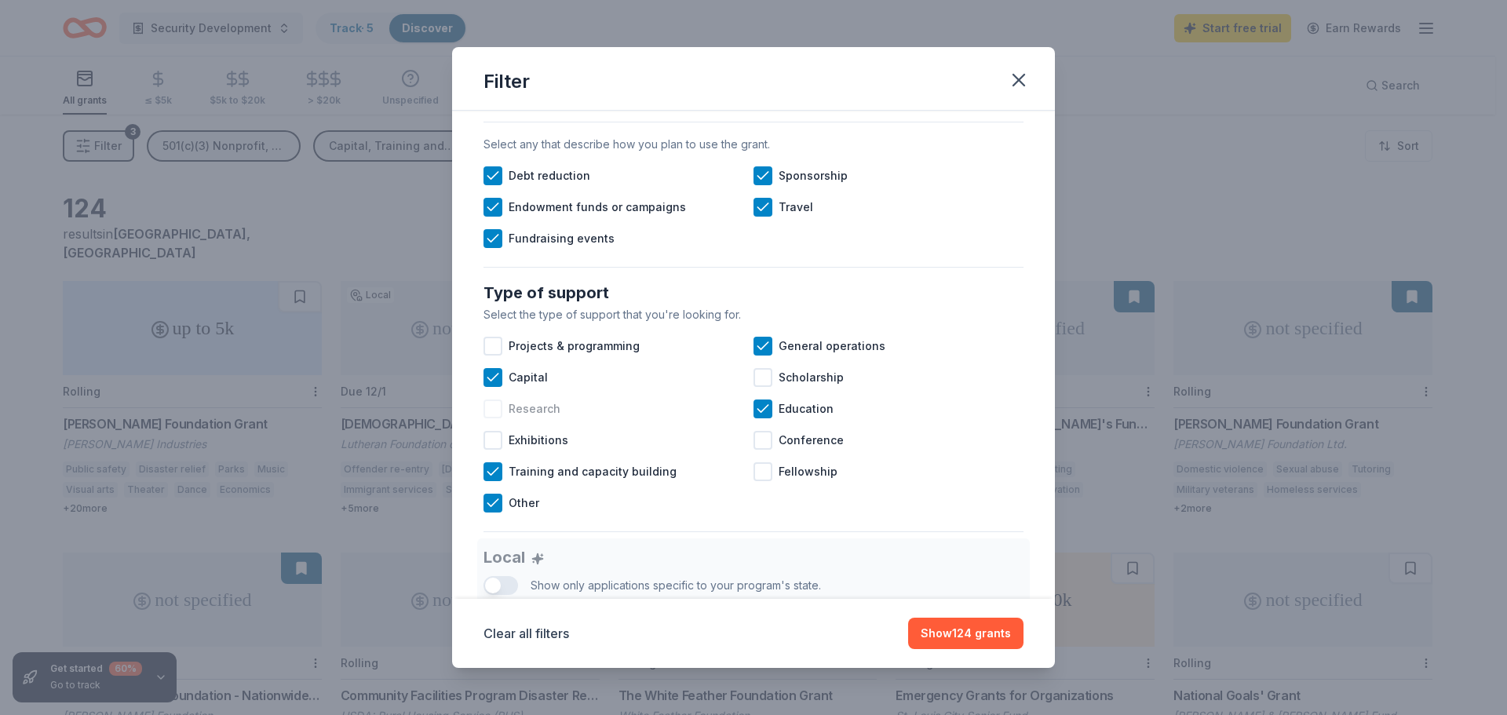
click at [491, 418] on div at bounding box center [493, 409] width 19 height 19
click at [754, 481] on div at bounding box center [763, 471] width 19 height 19
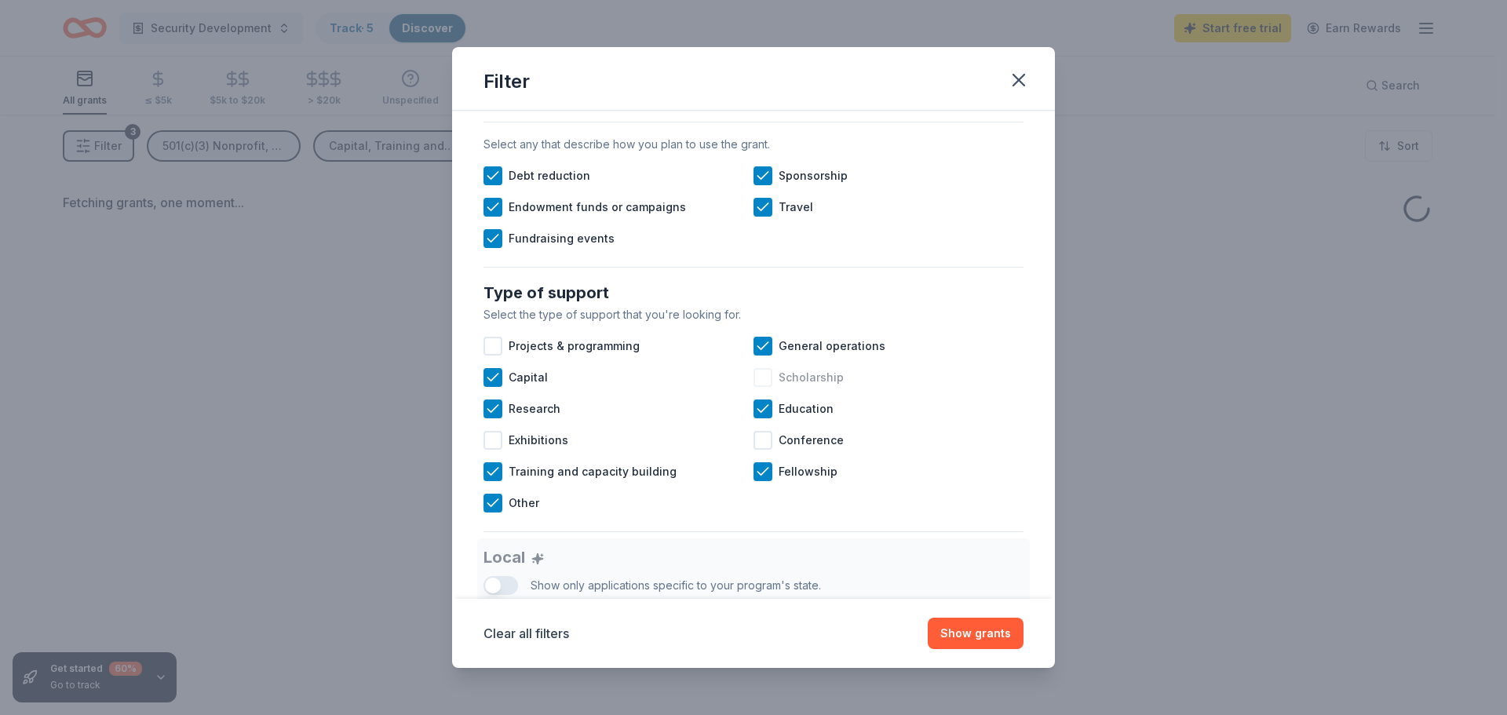
click at [762, 387] on div at bounding box center [763, 377] width 19 height 19
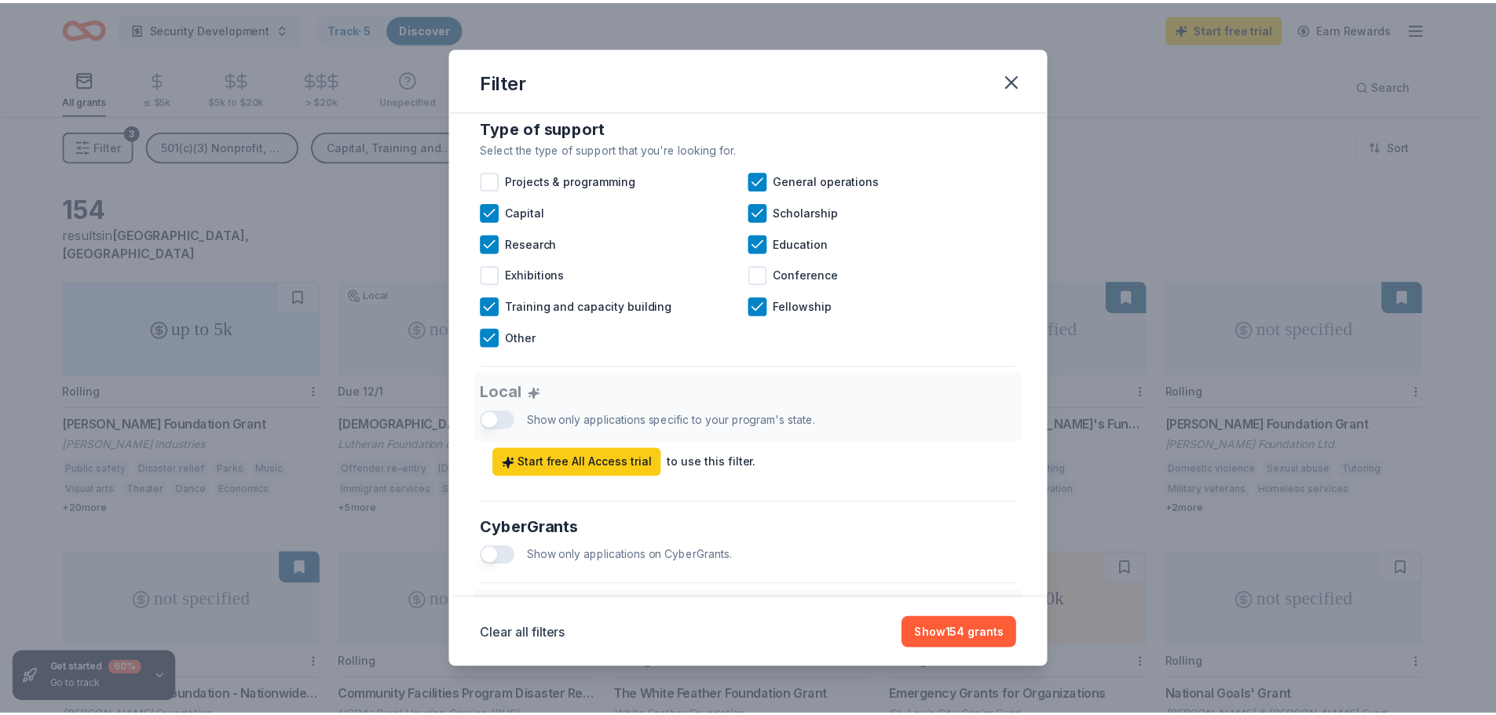
scroll to position [707, 0]
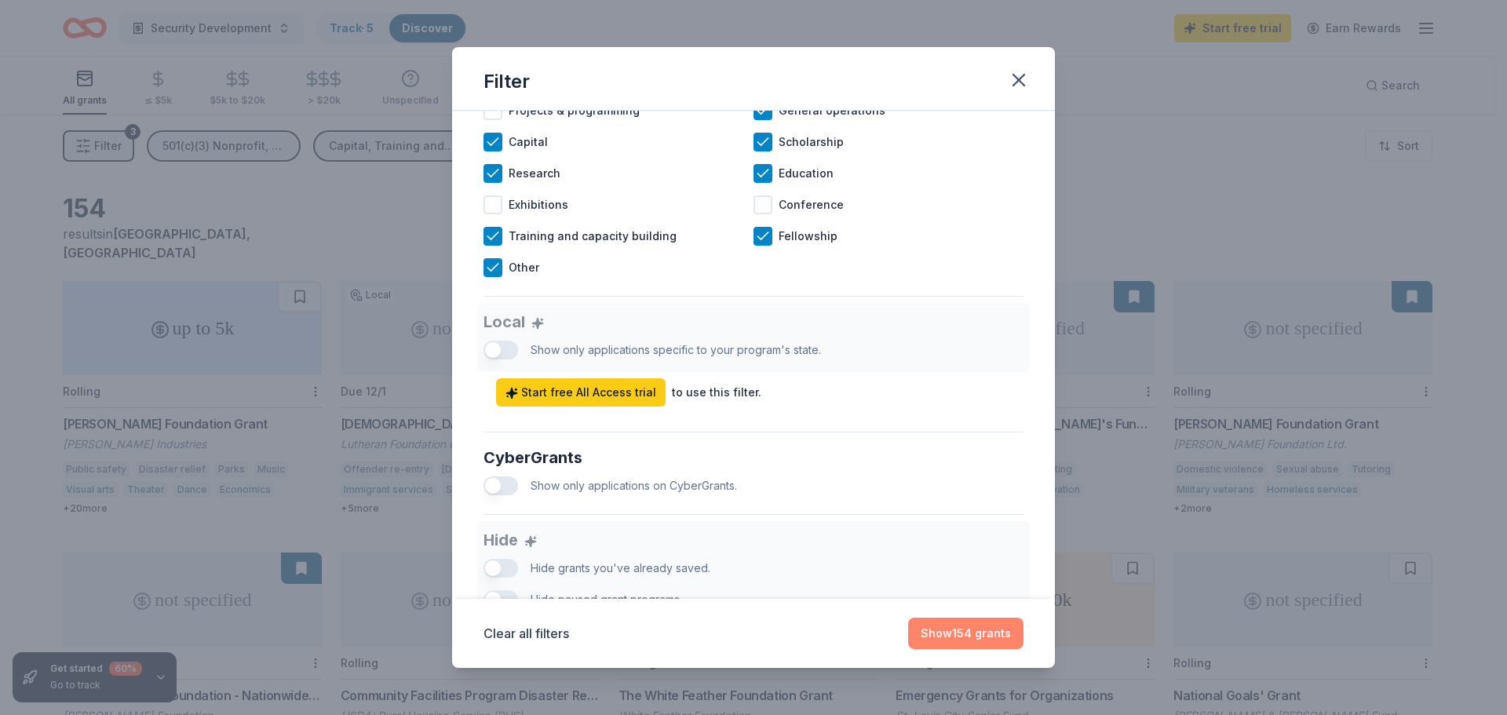
click at [941, 634] on button "Show 154 grants" at bounding box center [965, 633] width 115 height 31
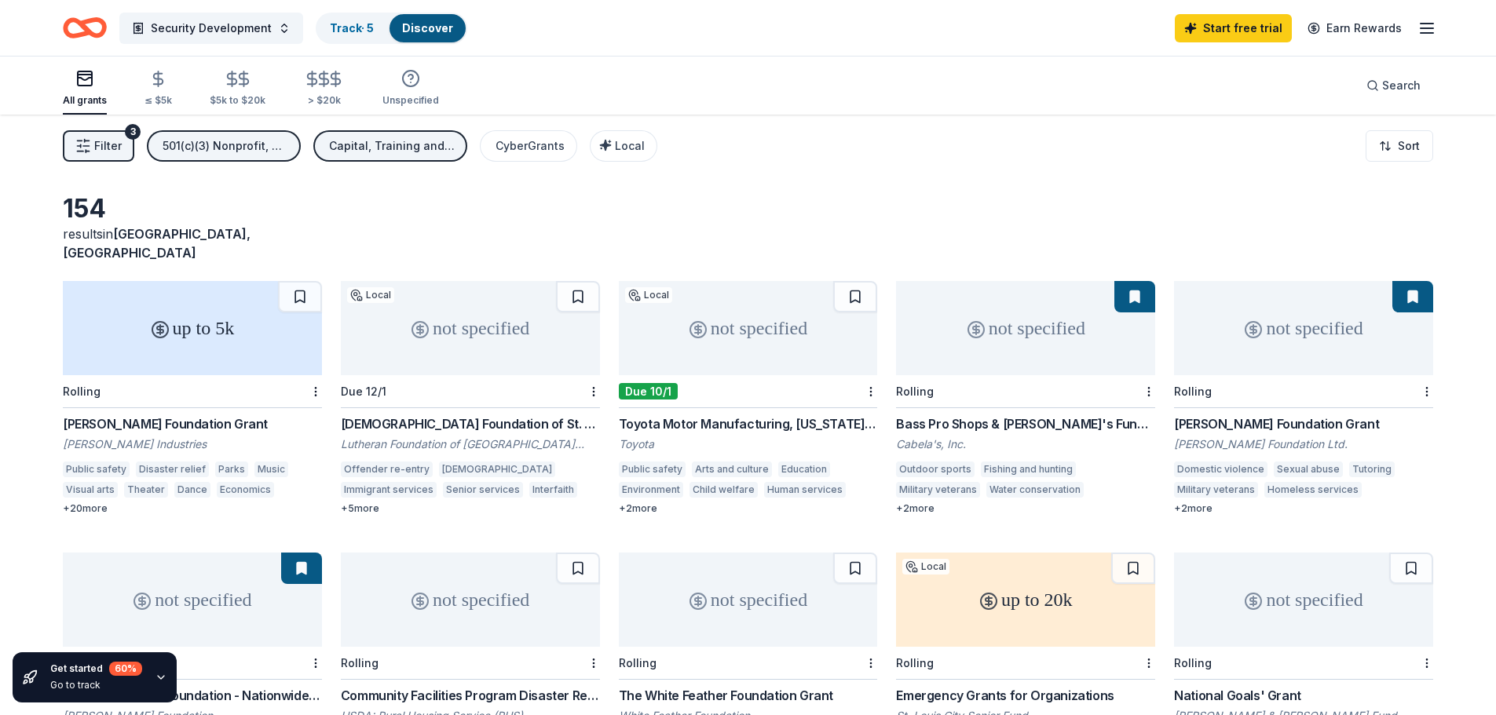
click at [696, 415] on div "Toyota Motor Manufacturing, [US_STATE], Inc. (TMMMO) Grants" at bounding box center [748, 424] width 259 height 19
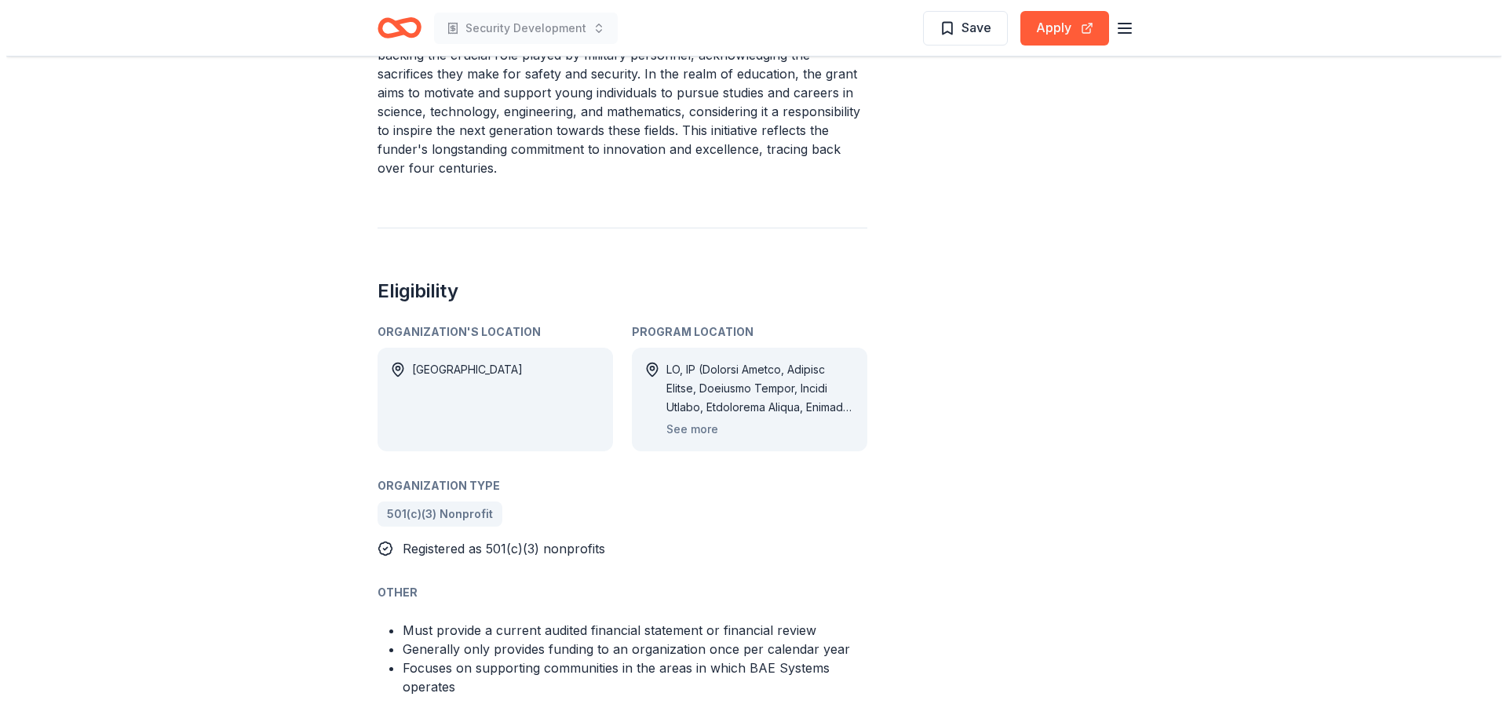
scroll to position [707, 0]
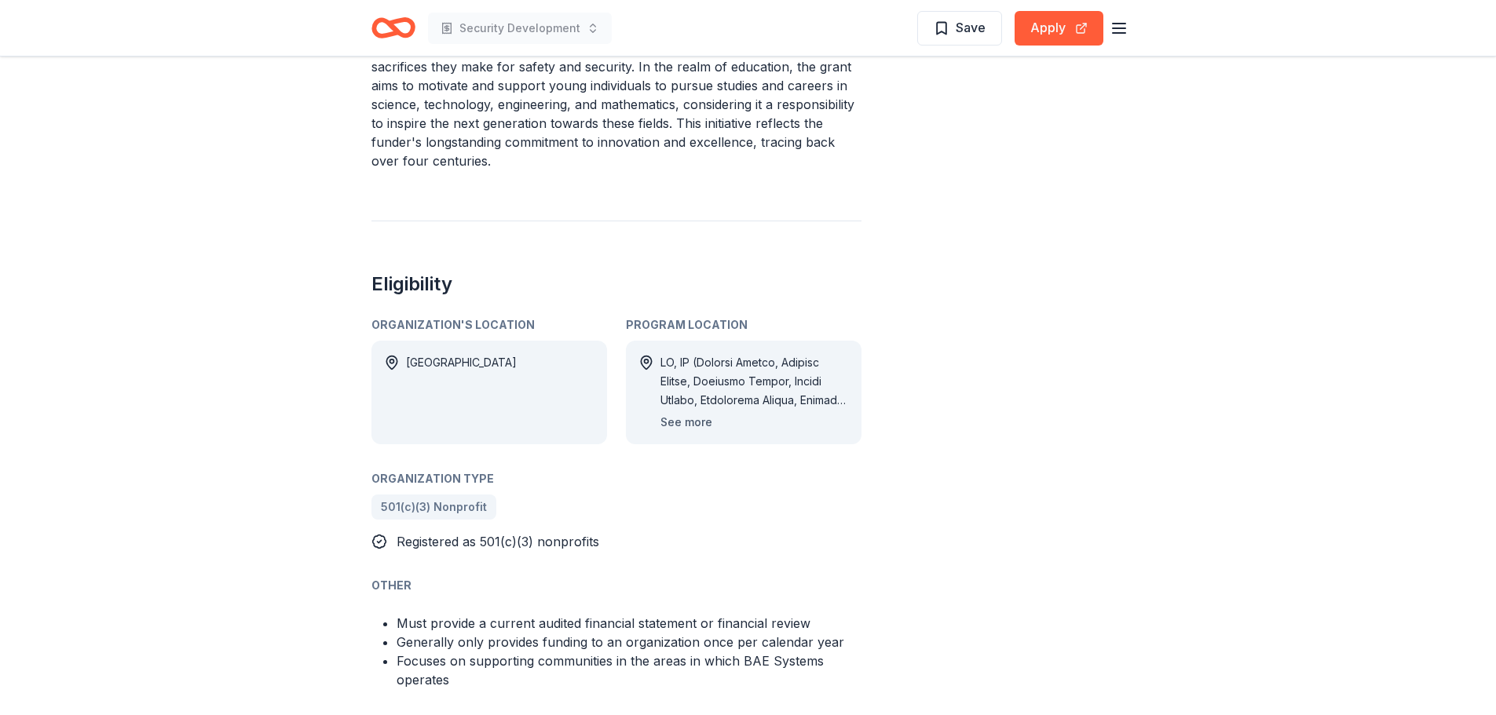
click at [683, 413] on button "See more" at bounding box center [686, 422] width 52 height 19
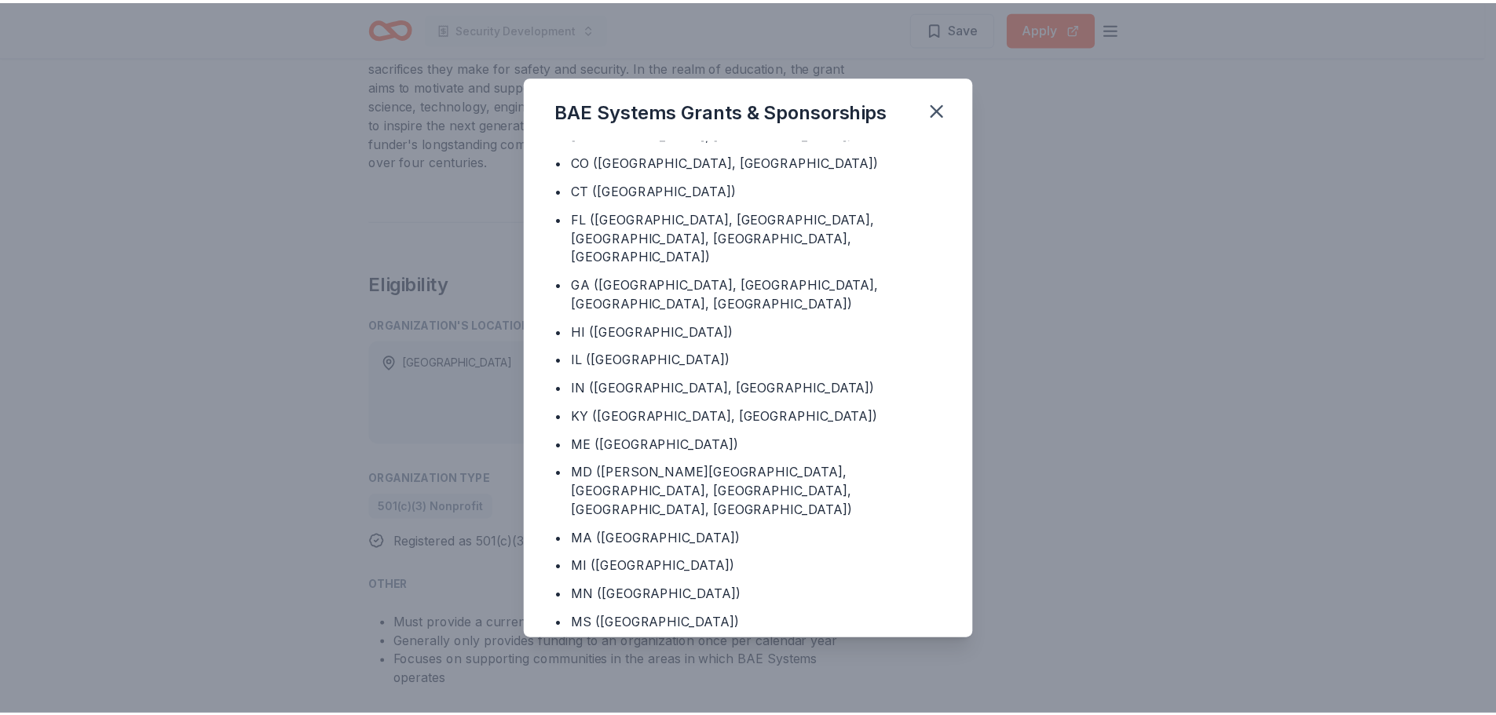
scroll to position [157, 0]
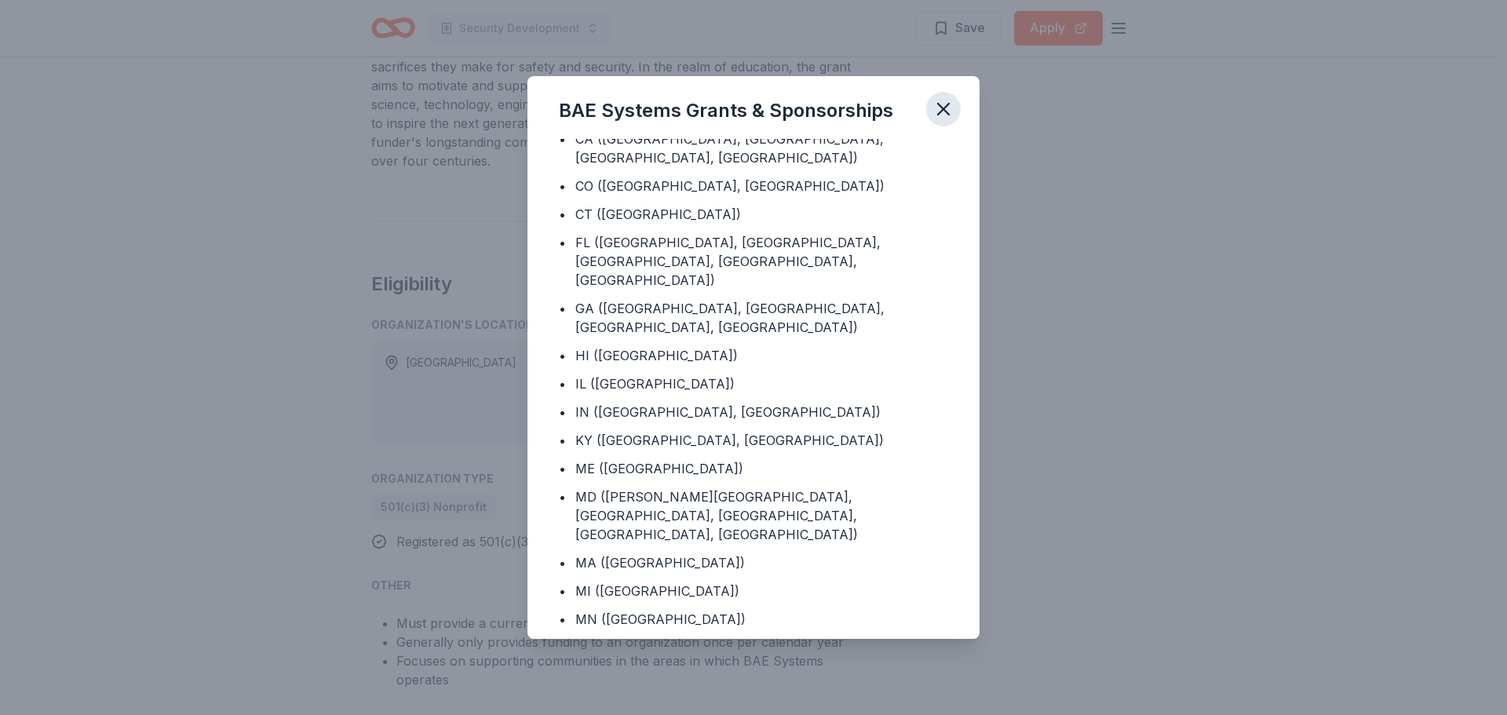
click at [946, 114] on icon "button" at bounding box center [944, 109] width 22 height 22
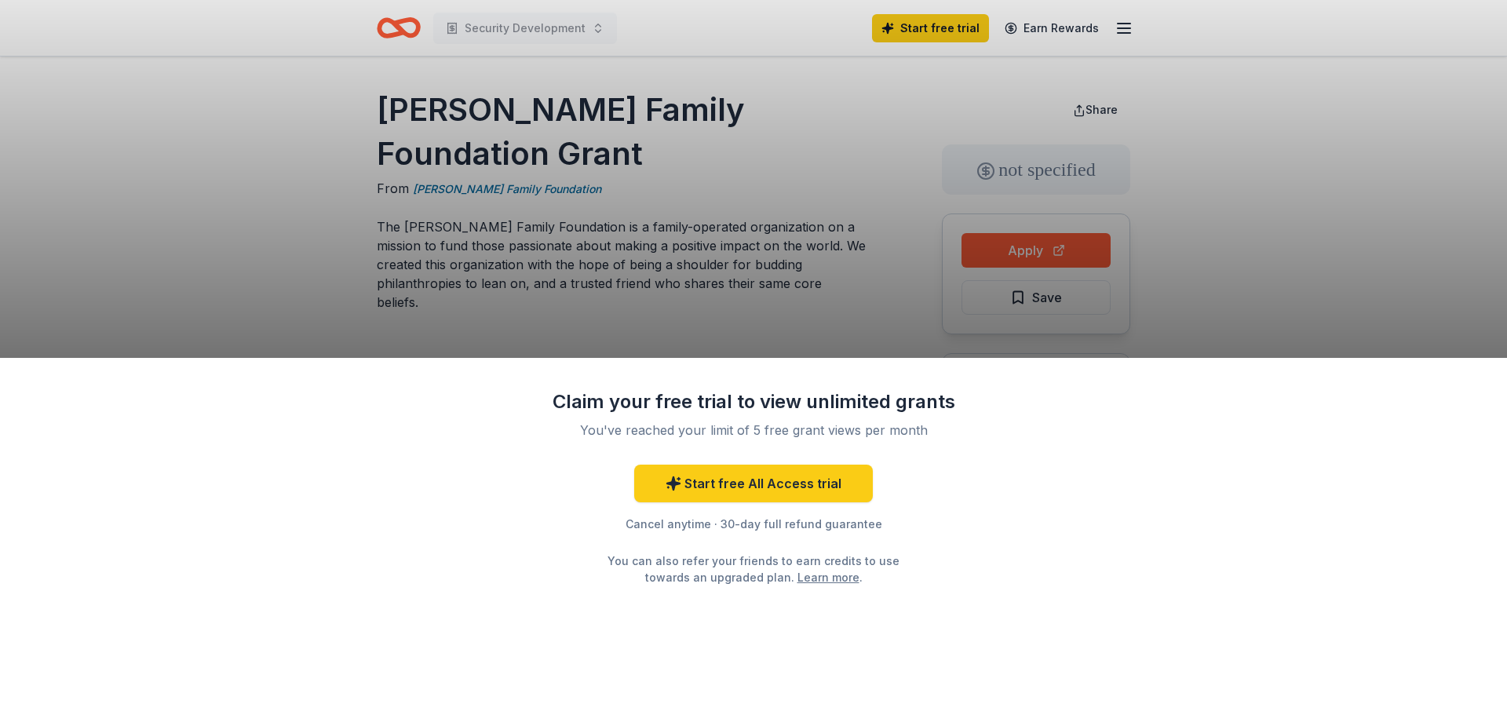
click at [798, 283] on div "Claim your free trial to view unlimited grants You've reached your limit of 5 f…" at bounding box center [753, 357] width 1507 height 715
click at [797, 246] on div "Claim your free trial to view unlimited grants You've reached your limit of 5 f…" at bounding box center [753, 357] width 1507 height 715
